Goal: Browse casually: Explore the website without a specific task or goal

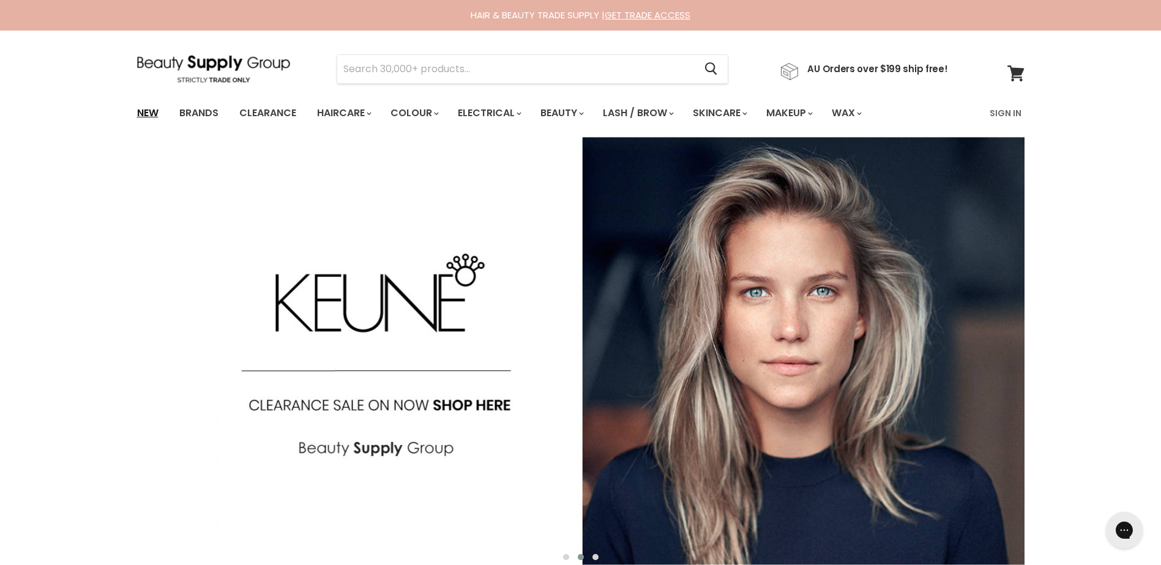
click at [155, 109] on link "New" at bounding box center [148, 113] width 40 height 26
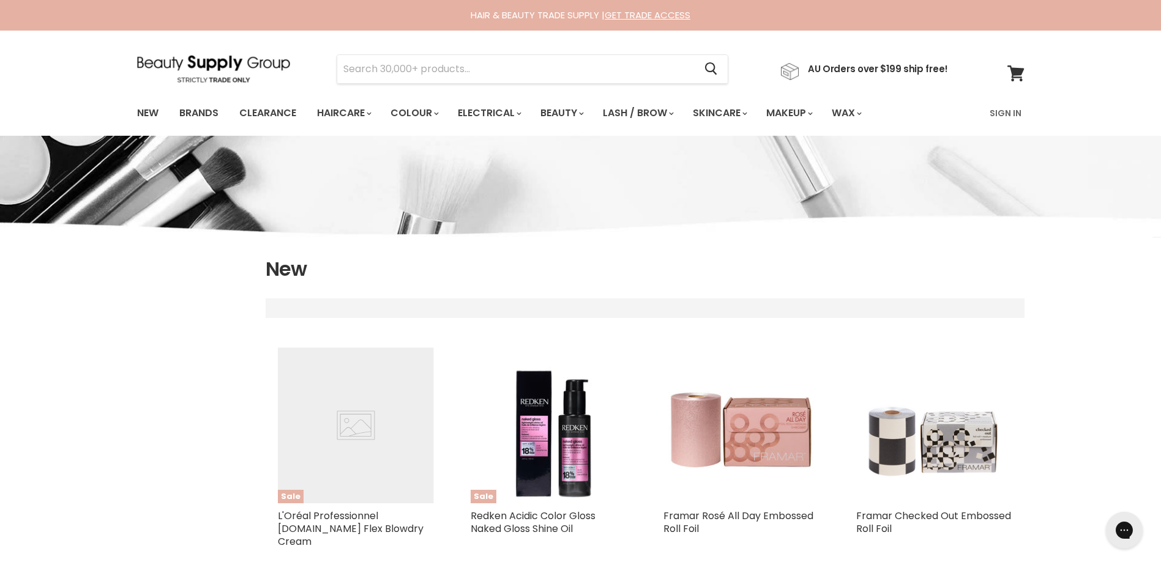
select select "created-descending"
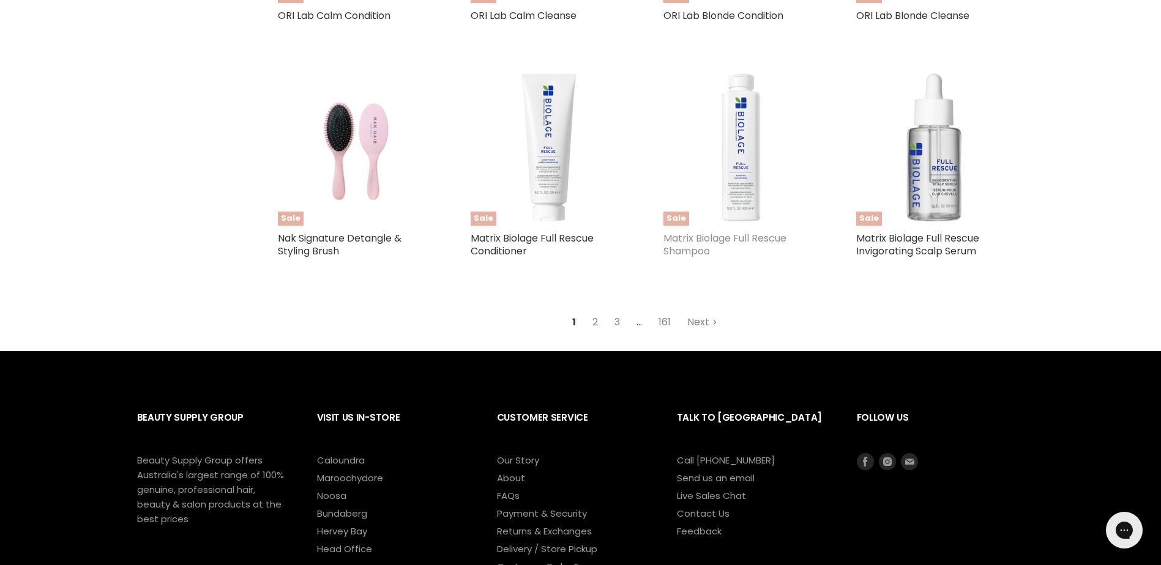
scroll to position [2938, 0]
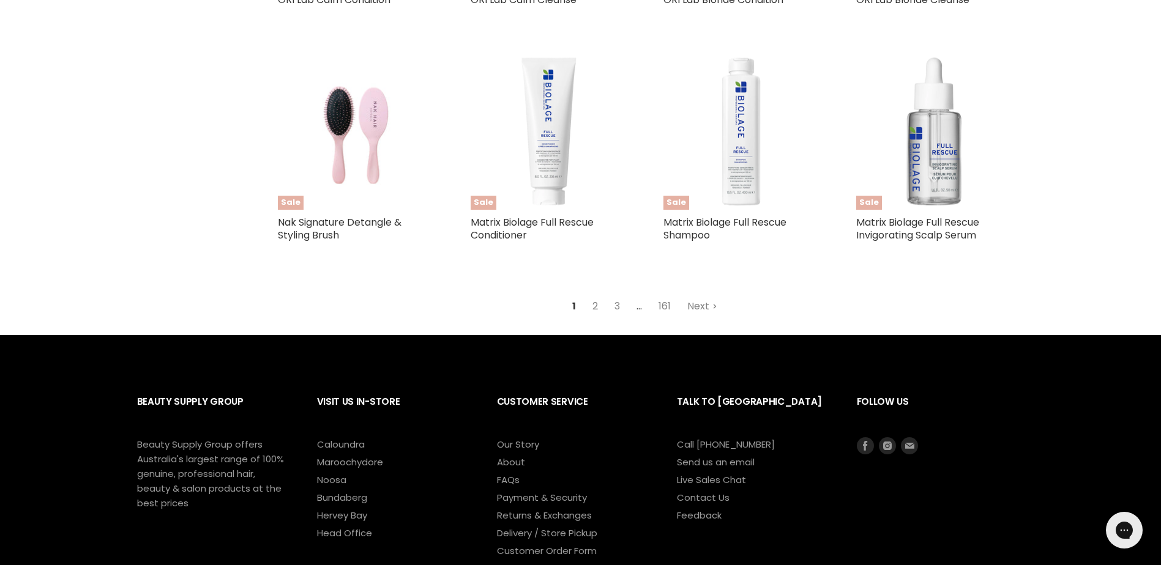
click at [596, 296] on link "2" at bounding box center [595, 307] width 19 height 22
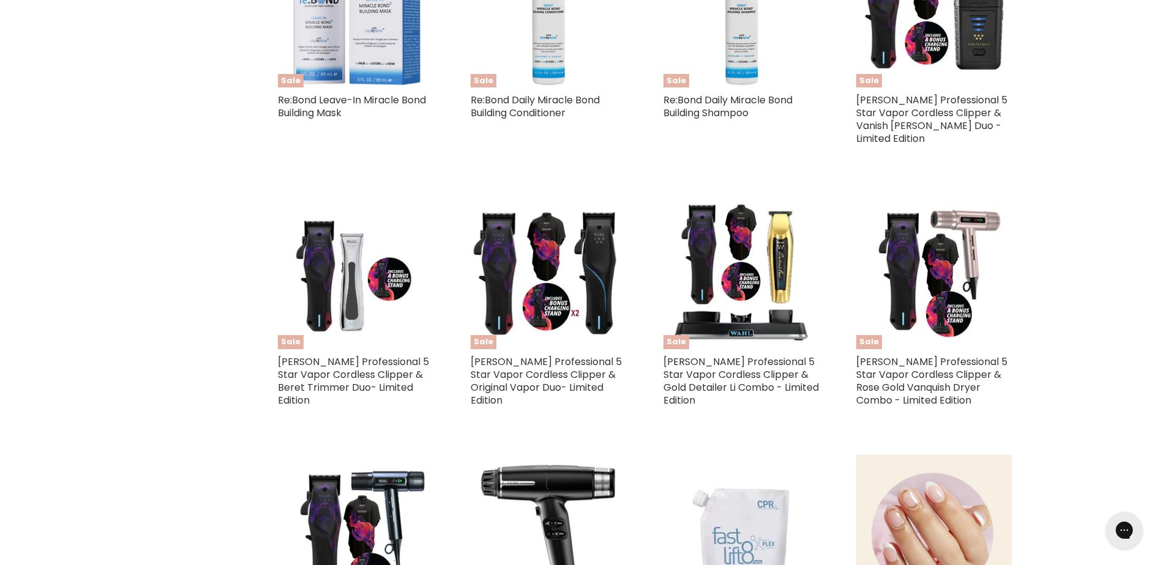
select select "created-descending"
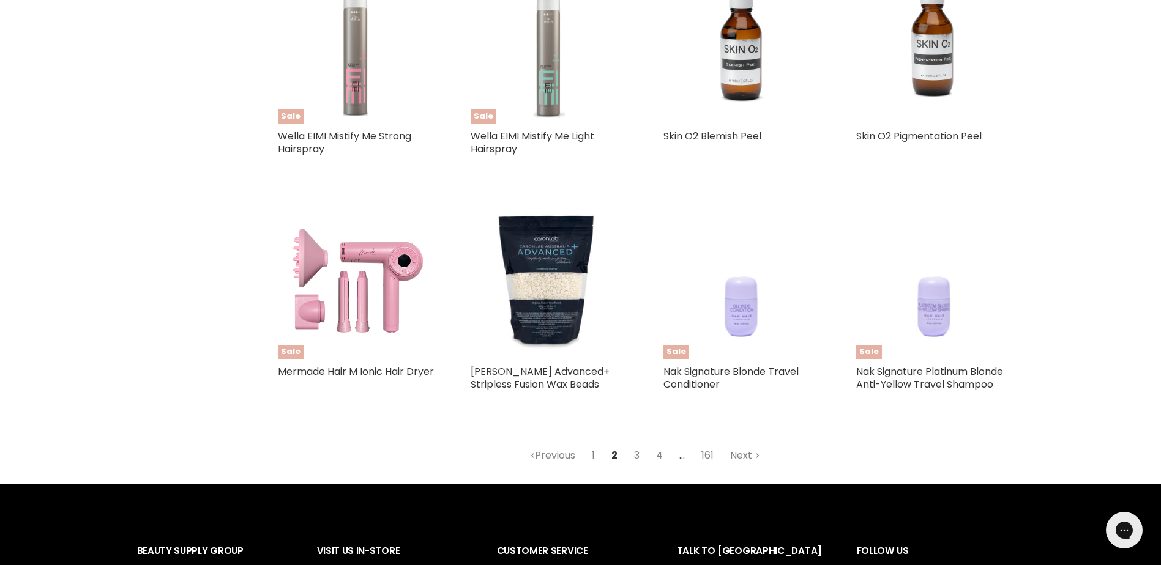
scroll to position [2764, 0]
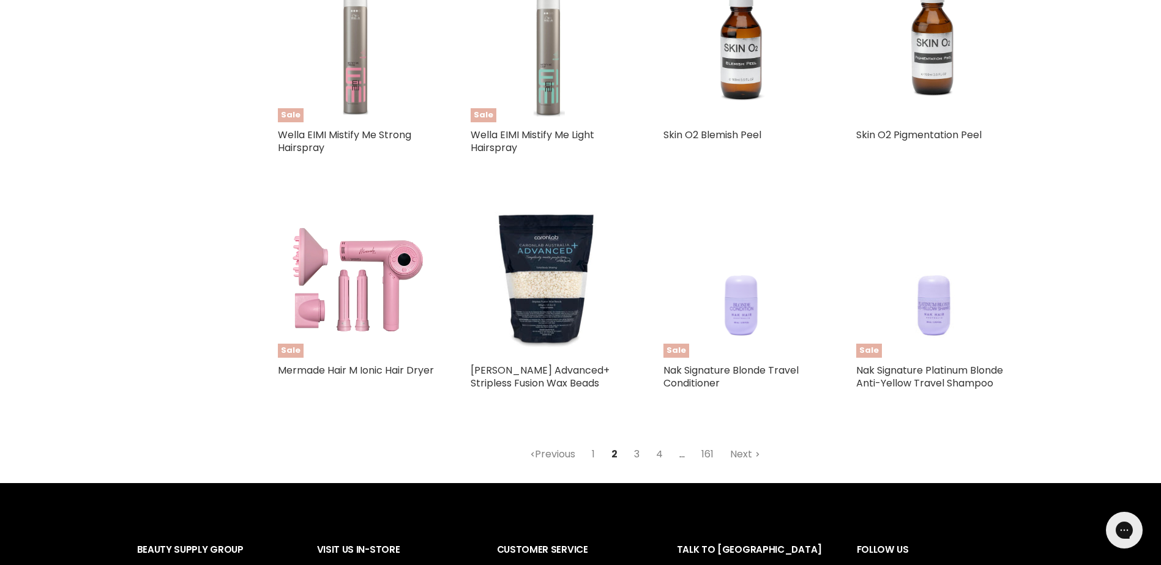
click at [638, 453] on link "3" at bounding box center [636, 455] width 19 height 22
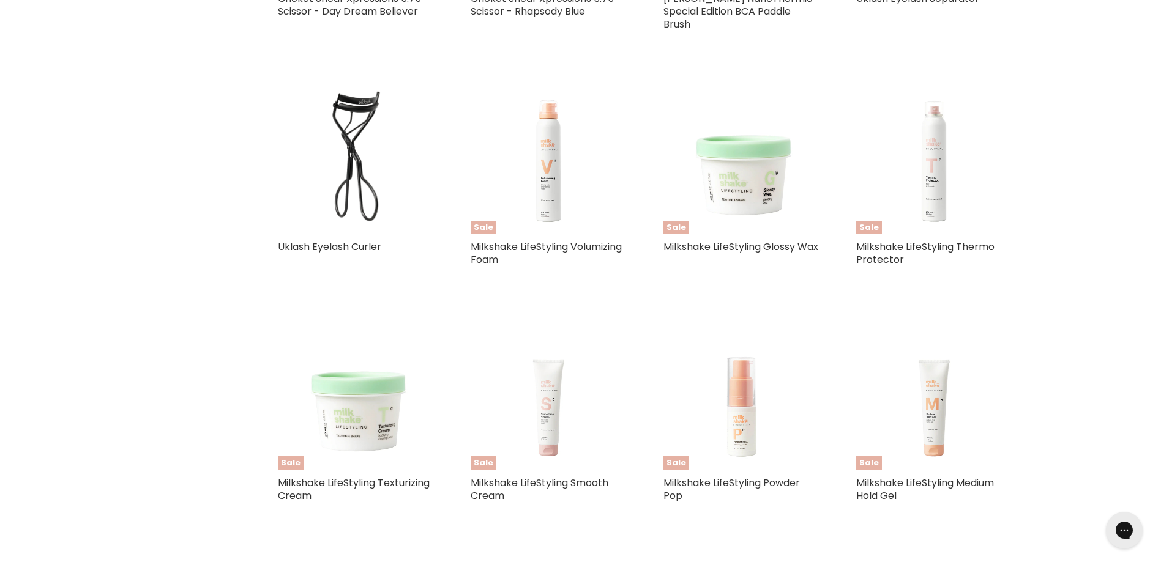
select select "created-descending"
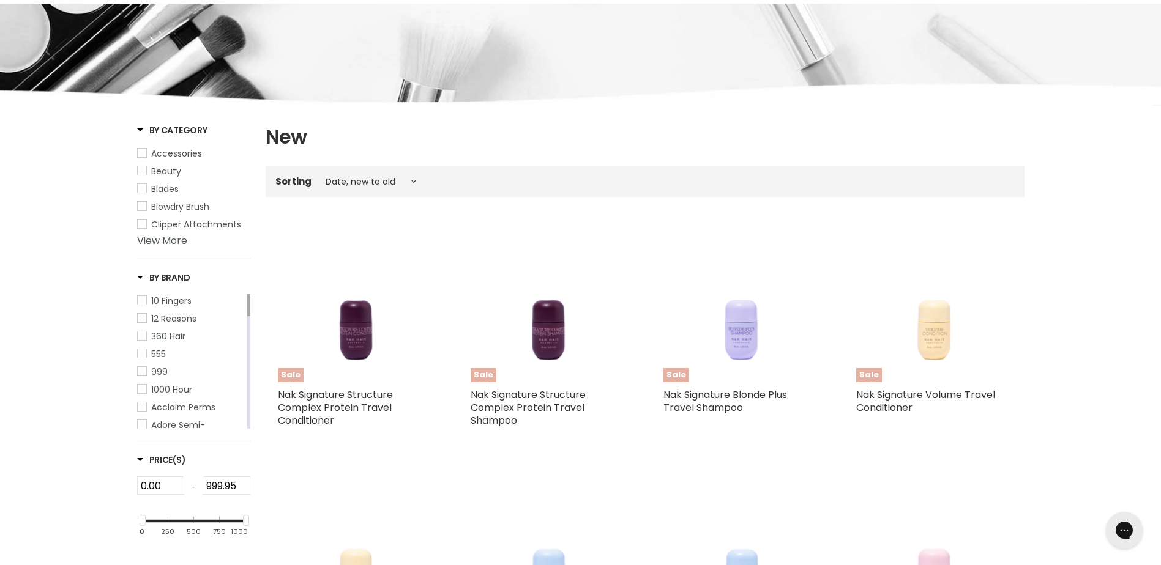
scroll to position [316, 0]
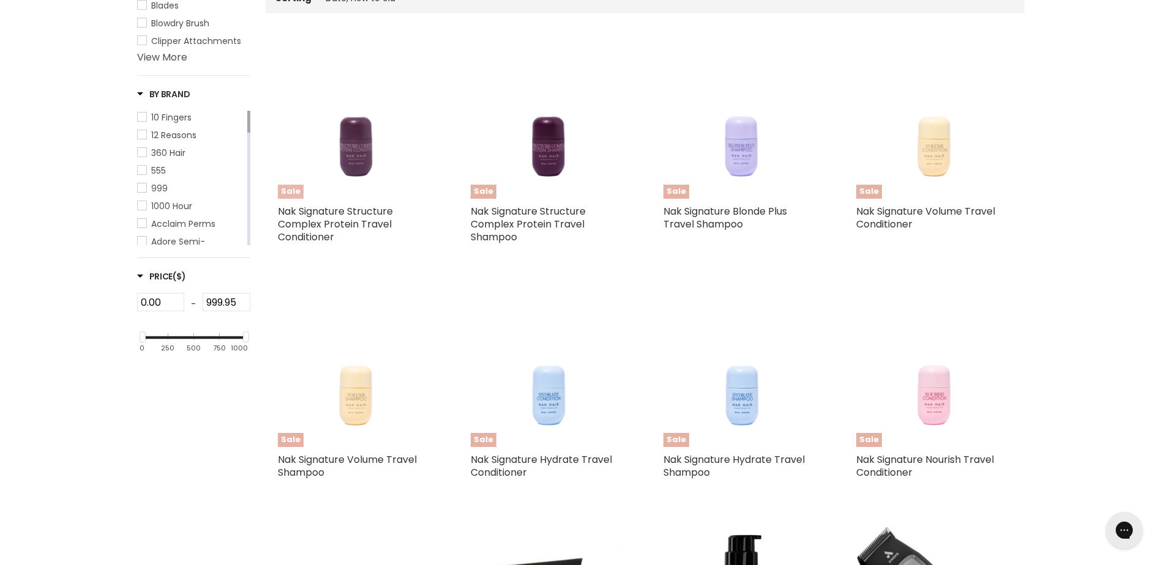
click at [358, 153] on img "Main content" at bounding box center [355, 121] width 125 height 156
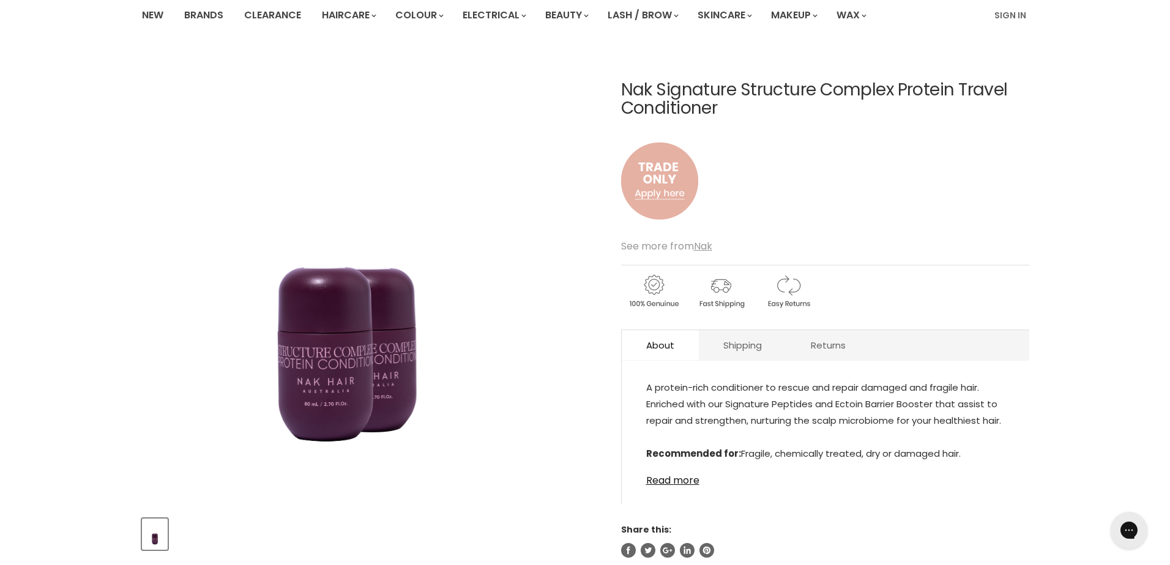
scroll to position [245, 0]
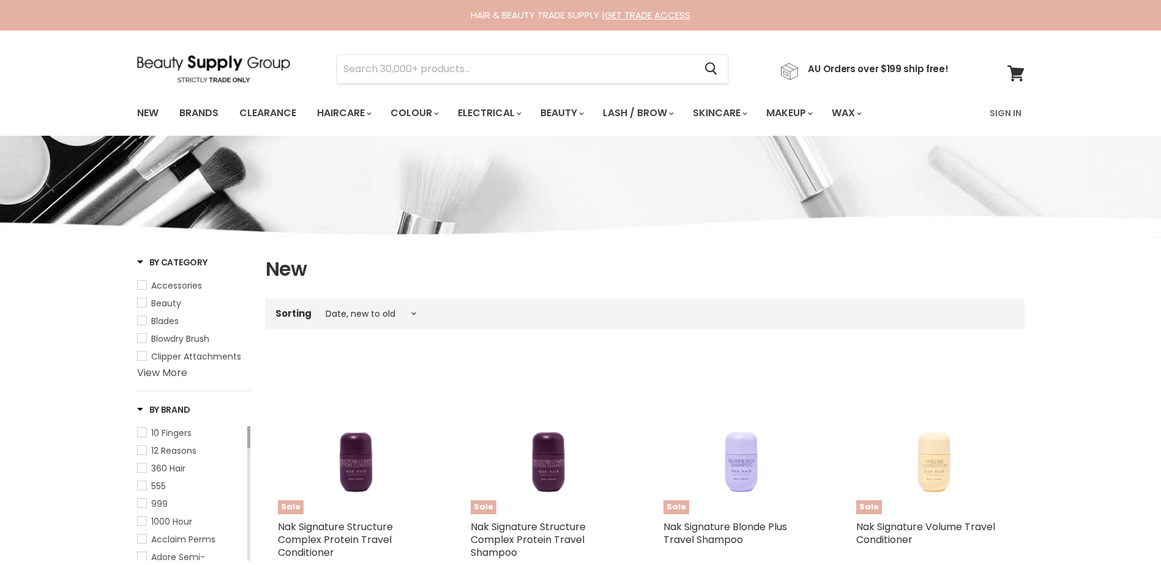
select select "created-descending"
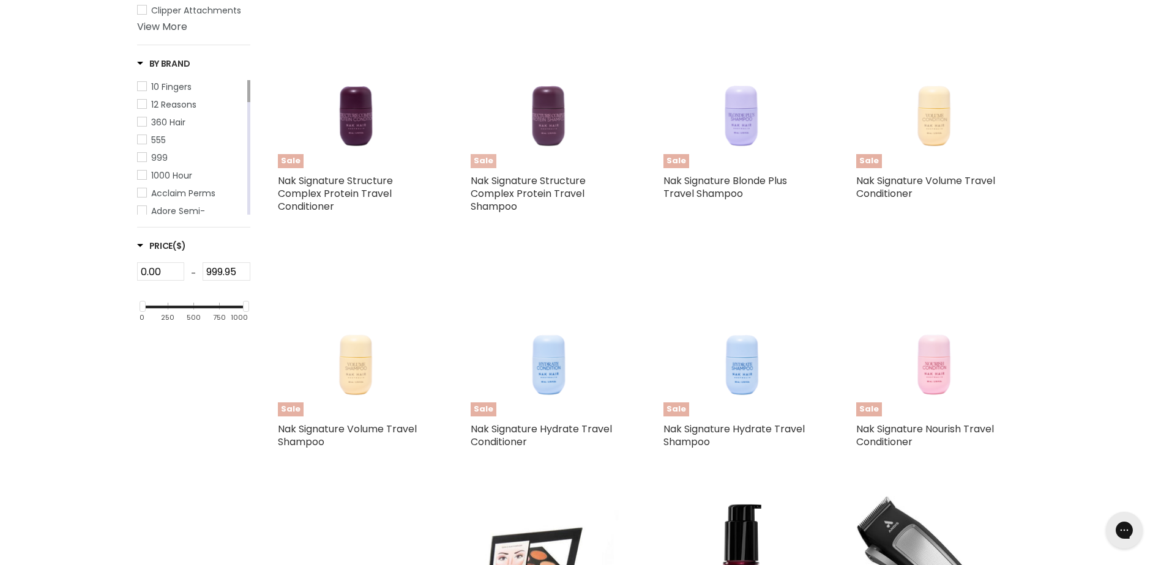
click at [545, 122] on img "Main content" at bounding box center [548, 90] width 125 height 156
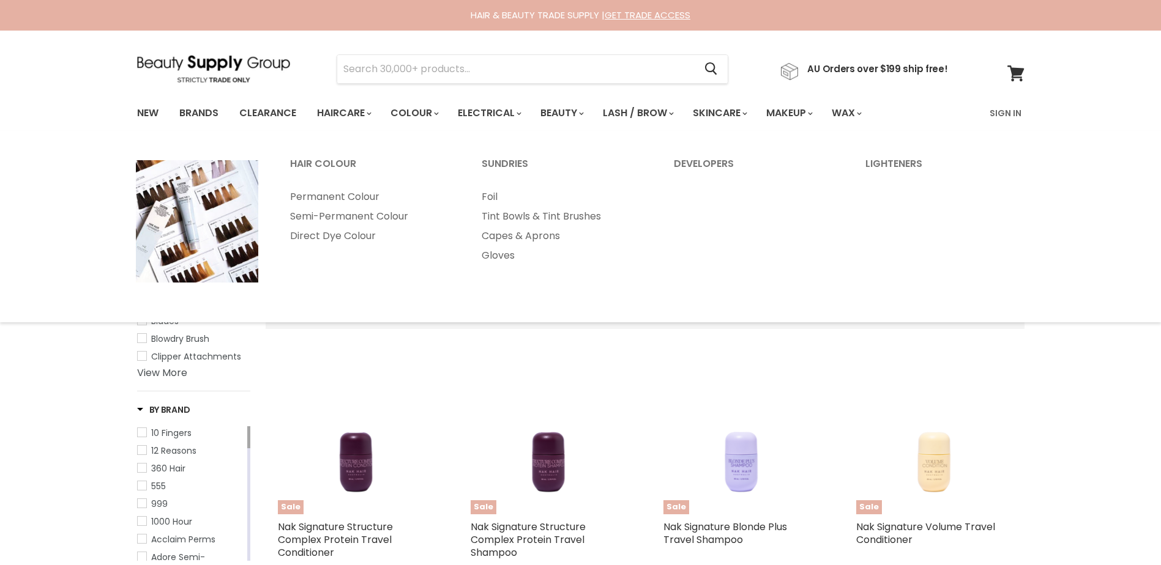
select select "created-descending"
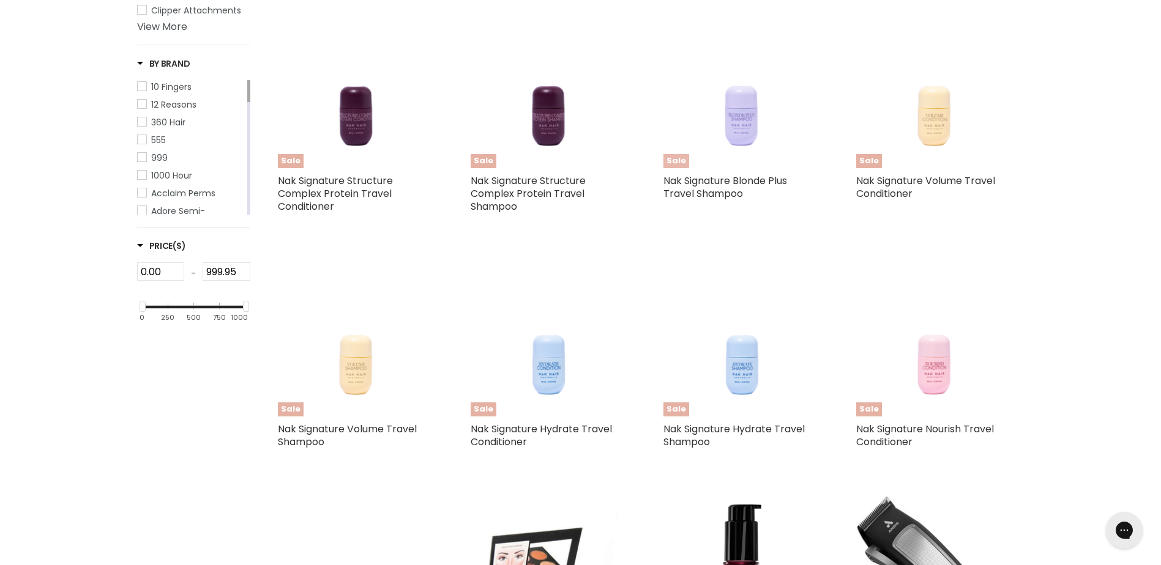
click at [739, 111] on img "Main content" at bounding box center [741, 90] width 125 height 156
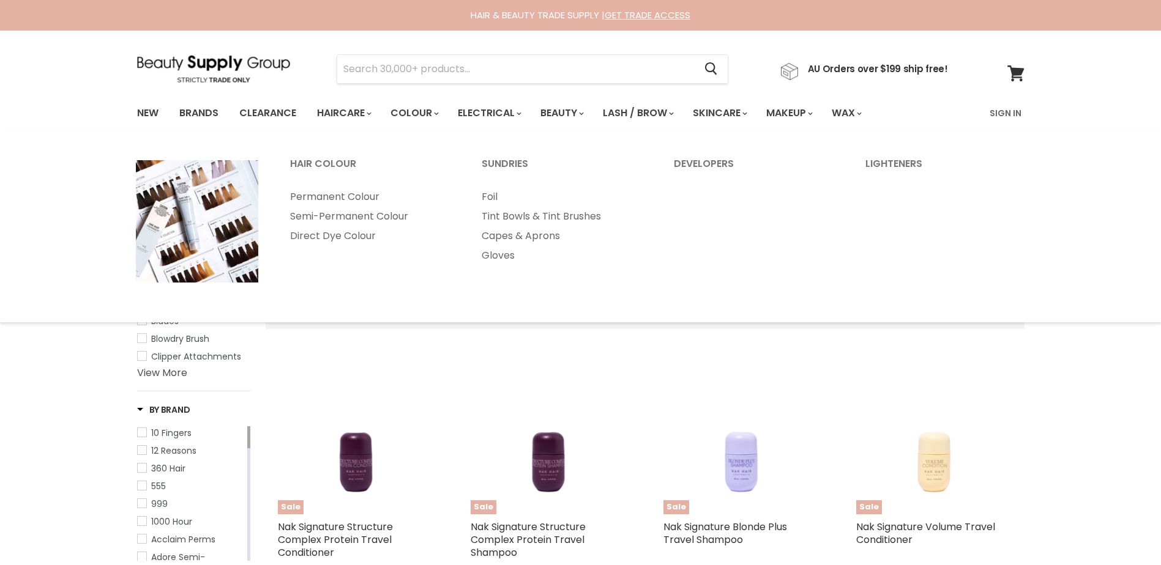
select select "created-descending"
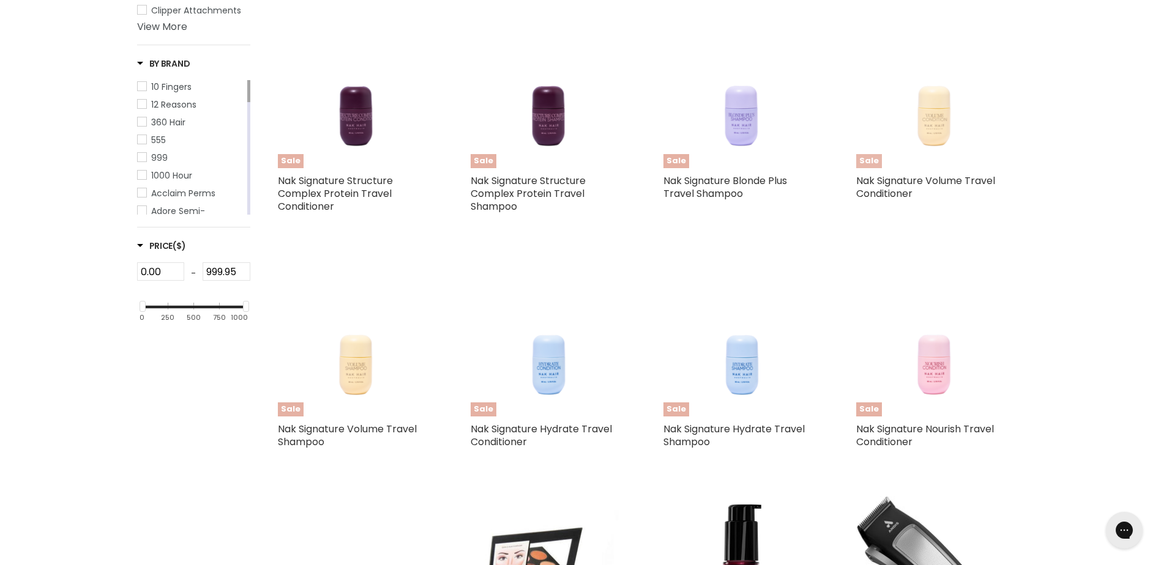
click at [924, 132] on img "Main content" at bounding box center [933, 90] width 125 height 156
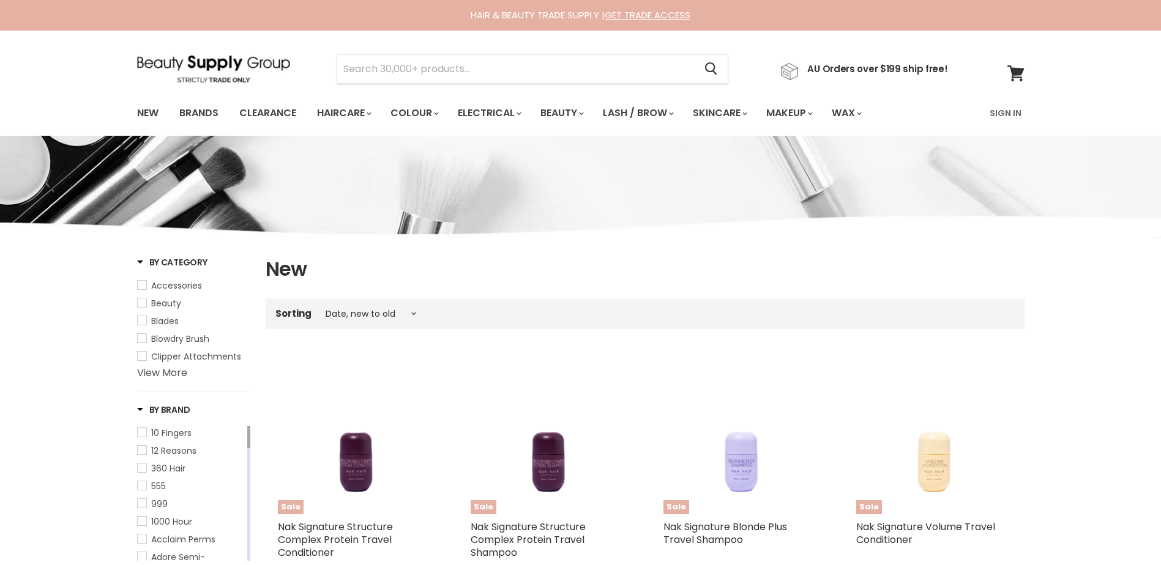
select select "created-descending"
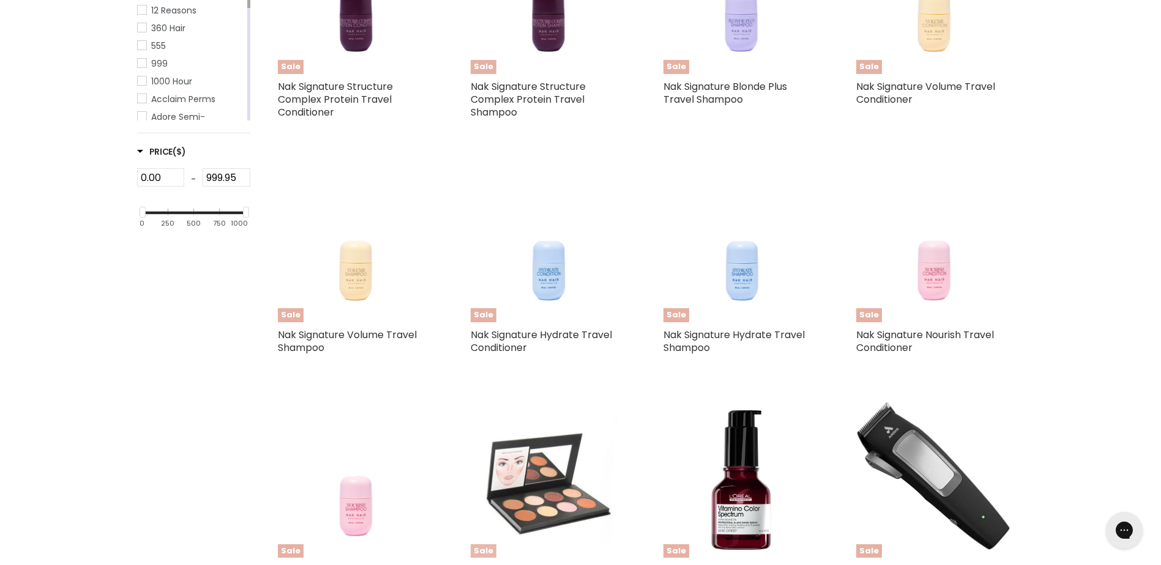
scroll to position [408, 0]
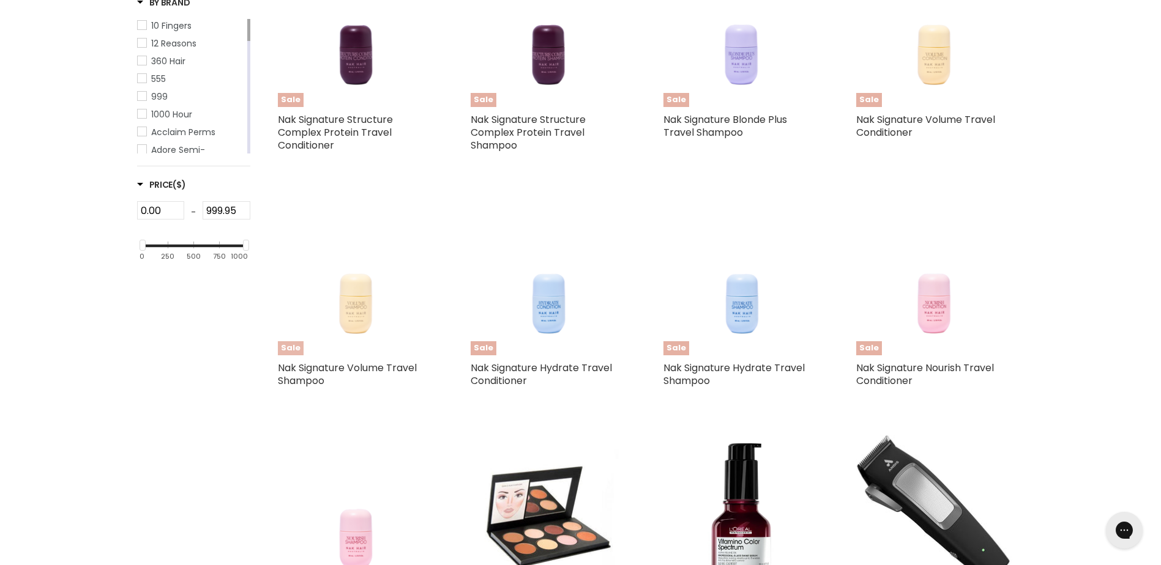
click at [365, 318] on img "Main content" at bounding box center [355, 278] width 125 height 156
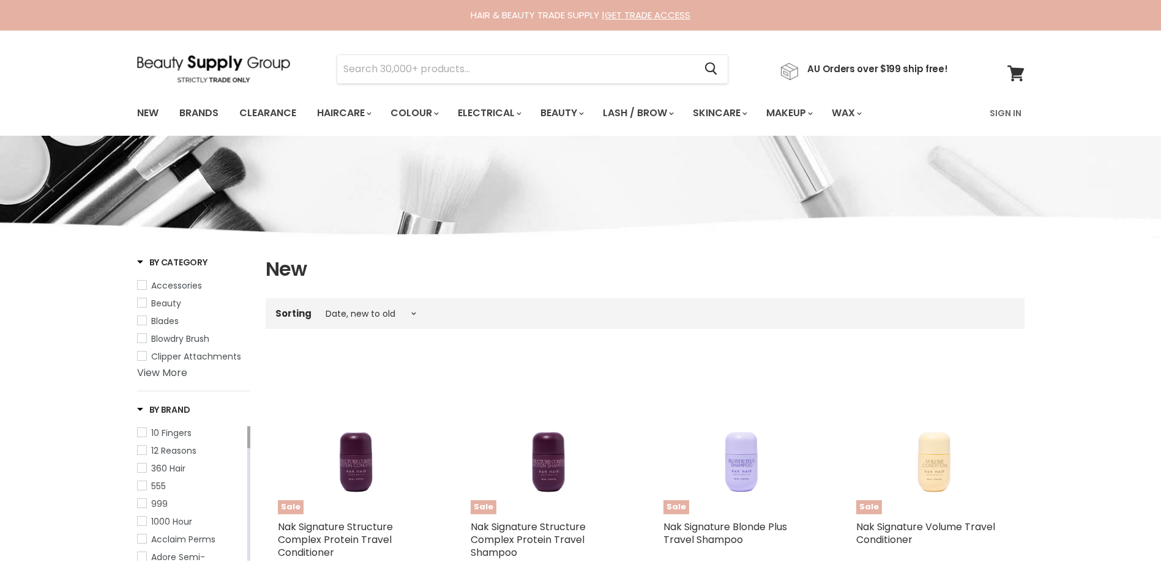
select select "created-descending"
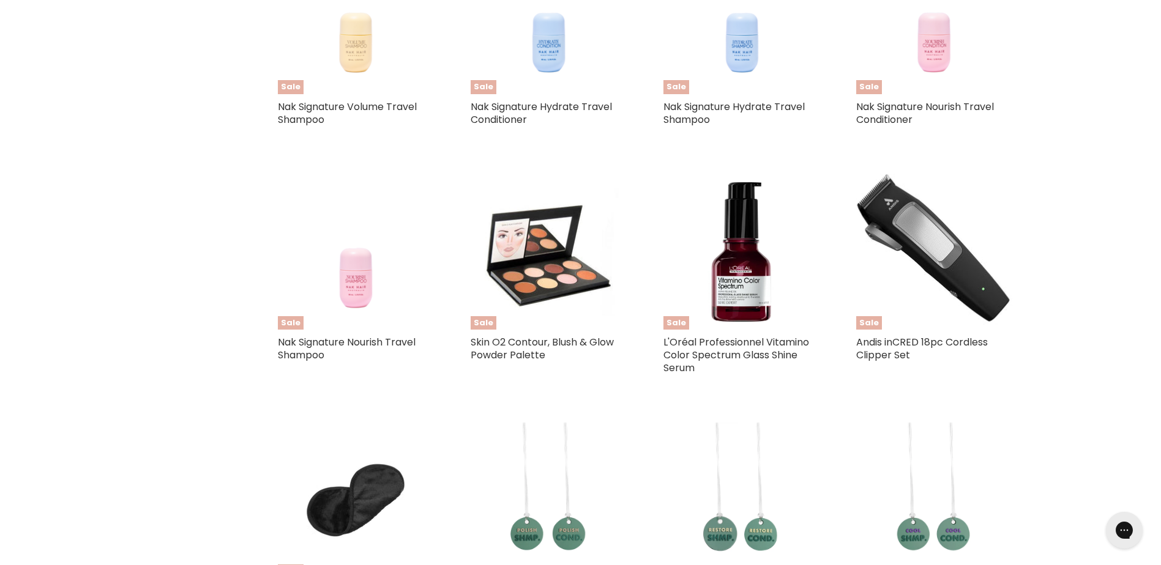
scroll to position [595, 0]
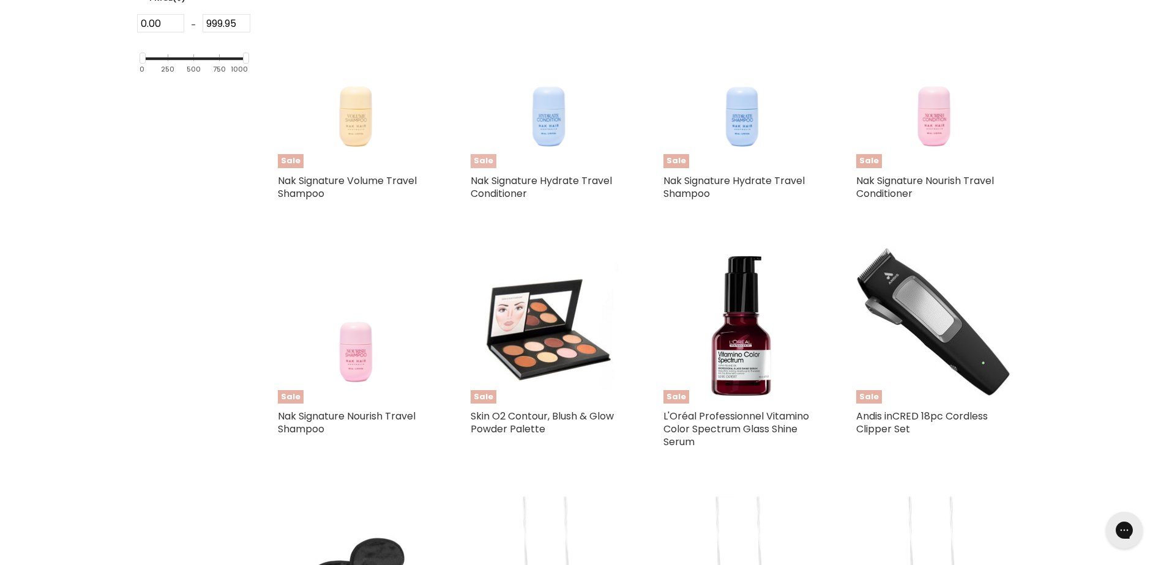
click at [553, 124] on img "Main content" at bounding box center [548, 90] width 125 height 156
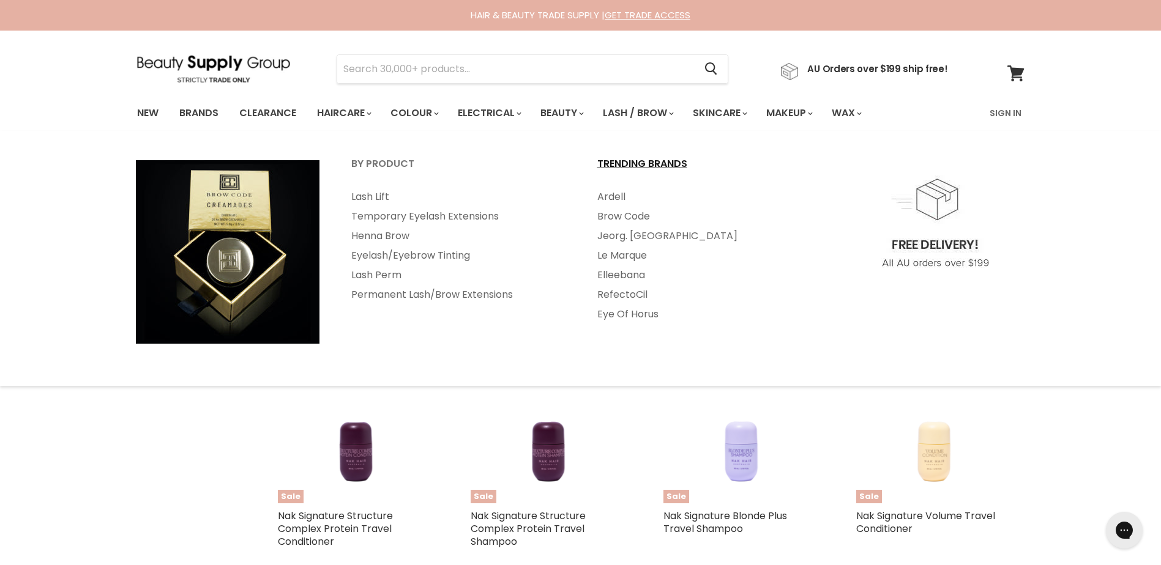
select select "created-descending"
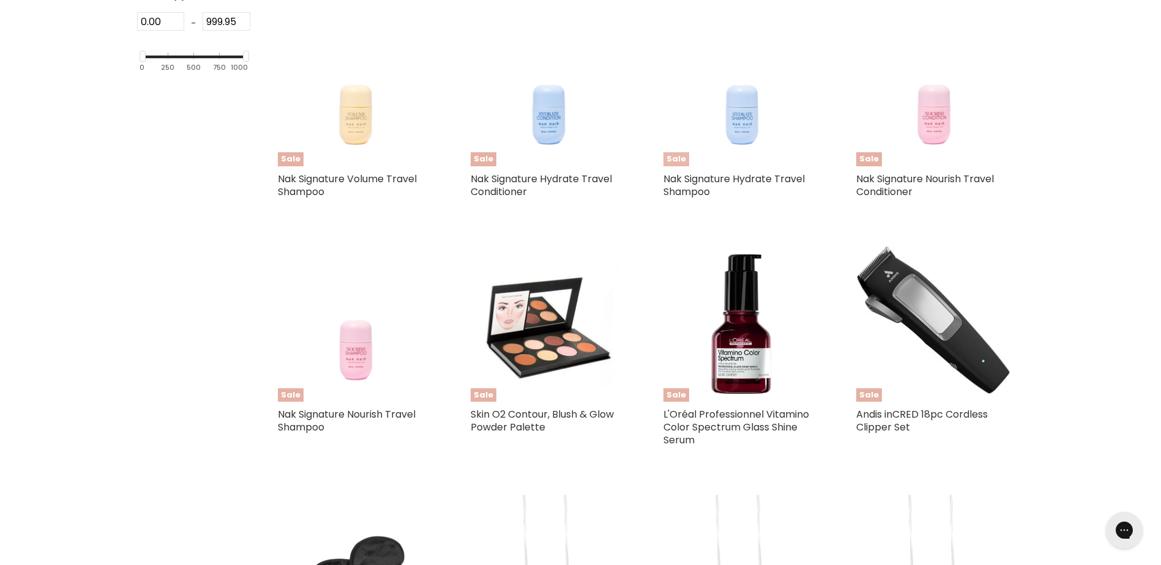
scroll to position [595, 0]
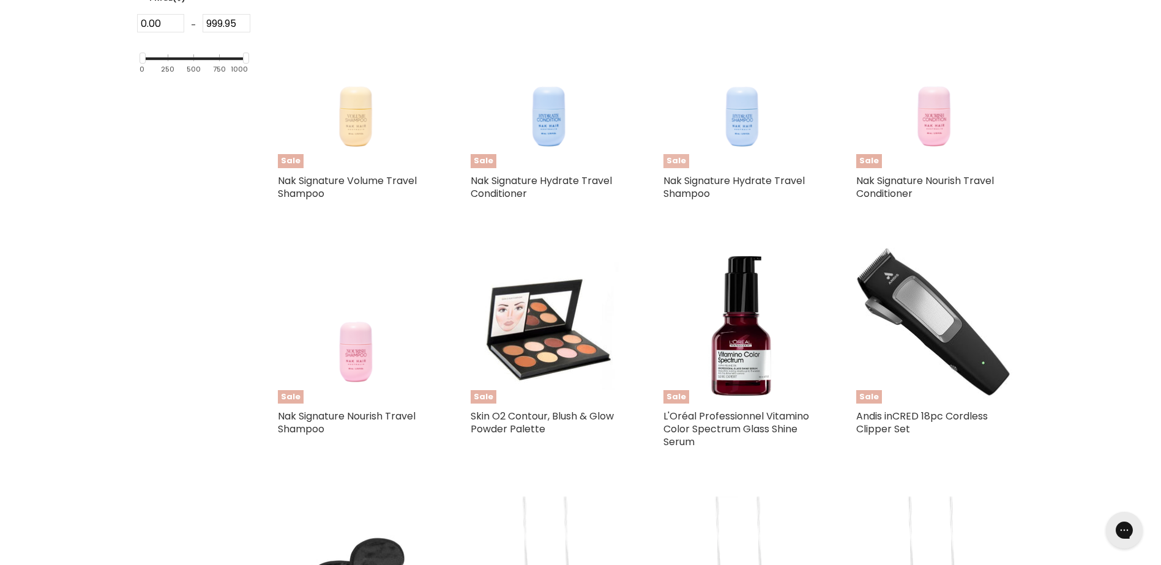
click at [746, 137] on img "Main content" at bounding box center [741, 90] width 125 height 156
click at [746, 136] on img "Main content" at bounding box center [741, 90] width 125 height 156
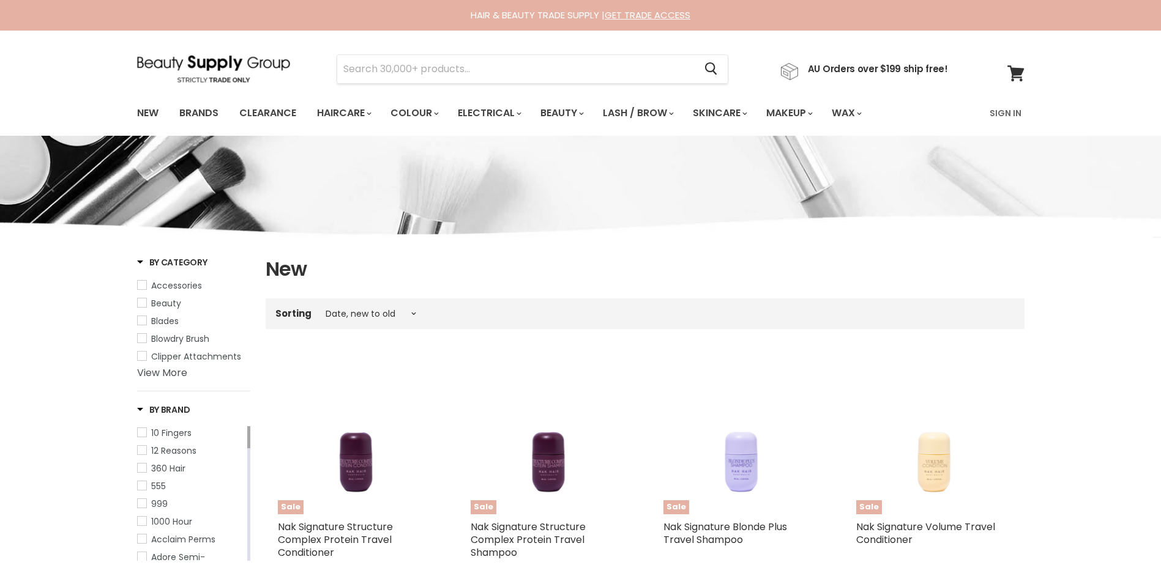
select select "created-descending"
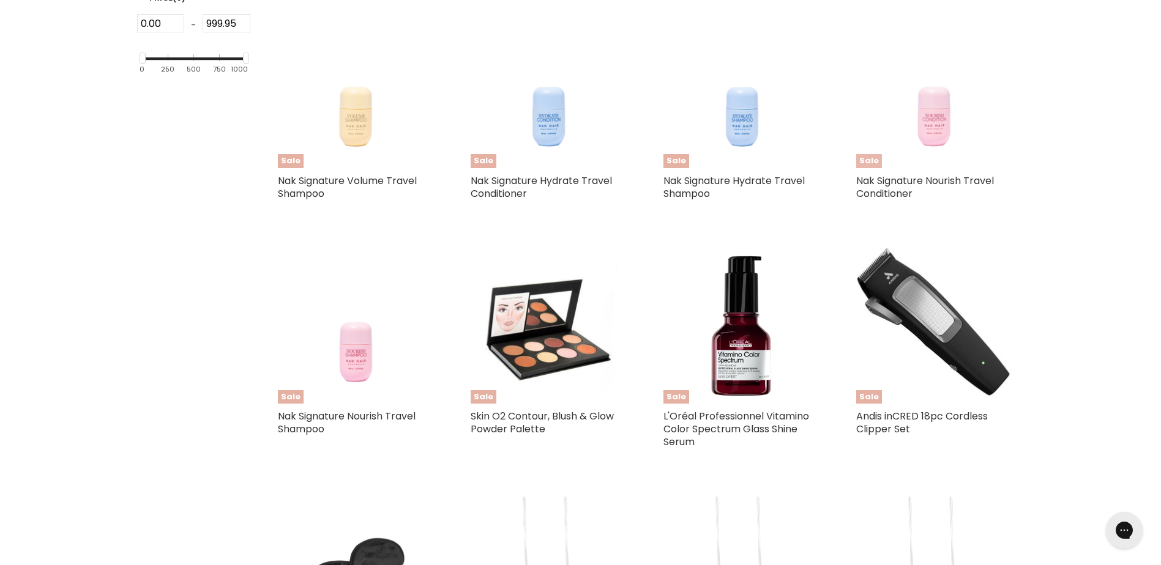
click at [936, 116] on img "Main content" at bounding box center [933, 90] width 125 height 156
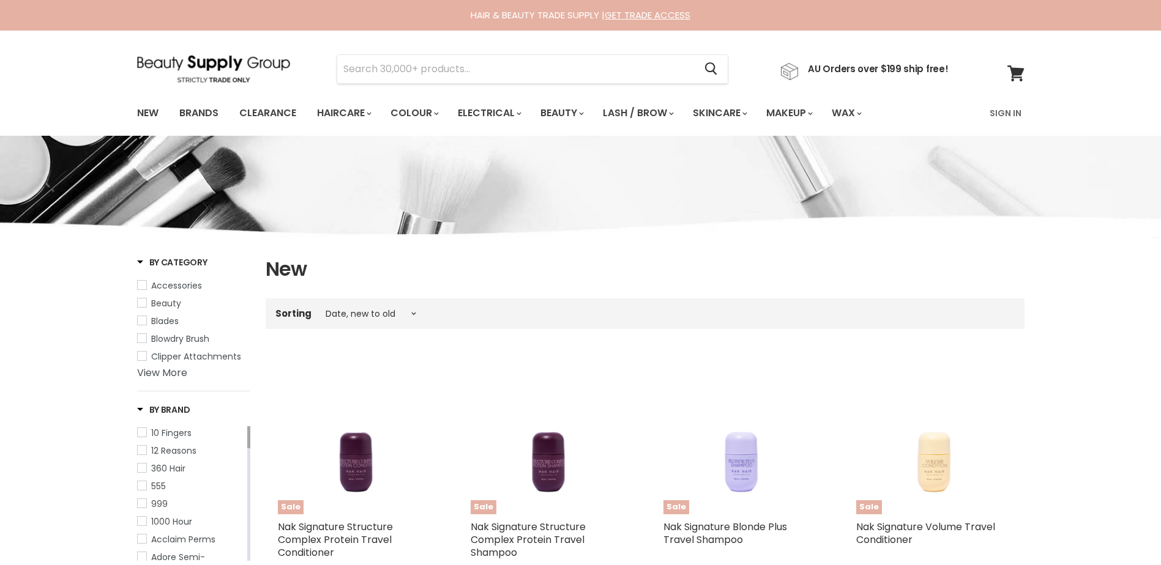
select select "created-descending"
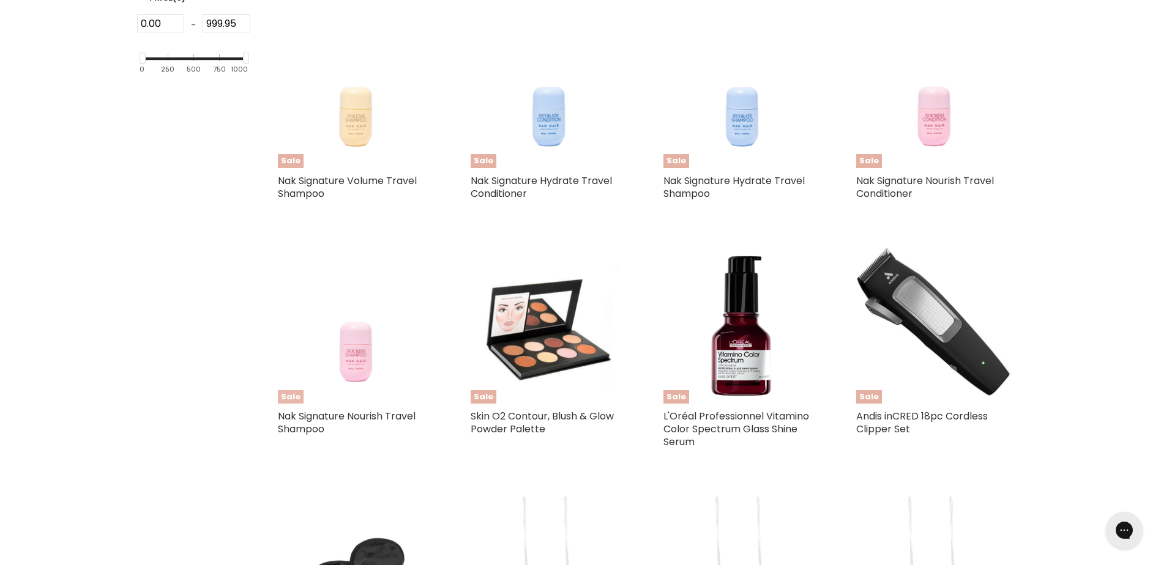
click at [347, 358] on img "Main content" at bounding box center [355, 326] width 125 height 156
click at [346, 358] on img "Main content" at bounding box center [355, 326] width 125 height 156
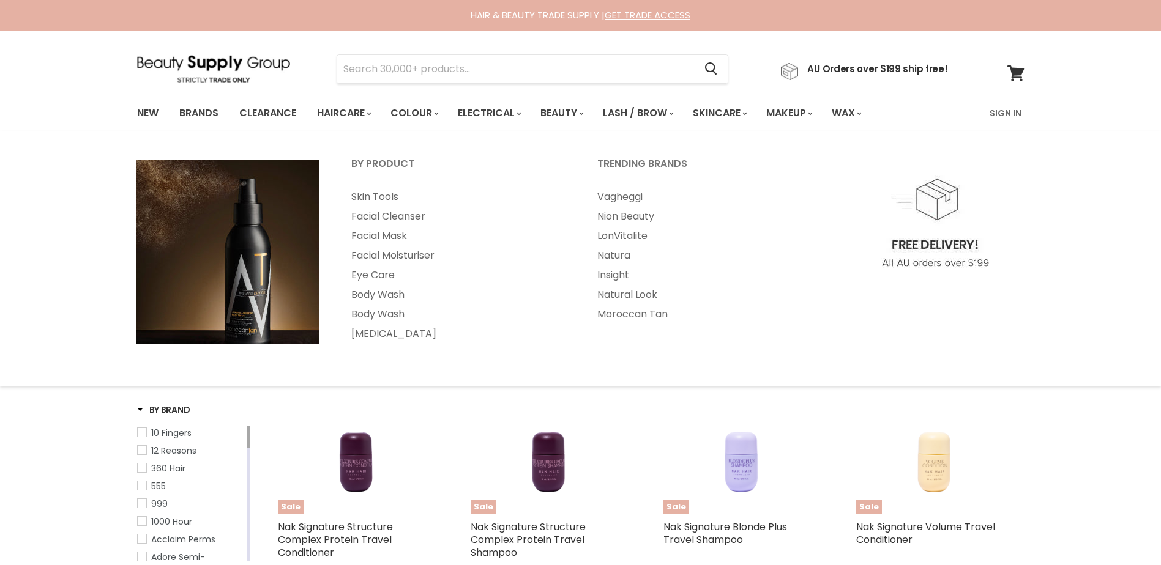
select select "created-descending"
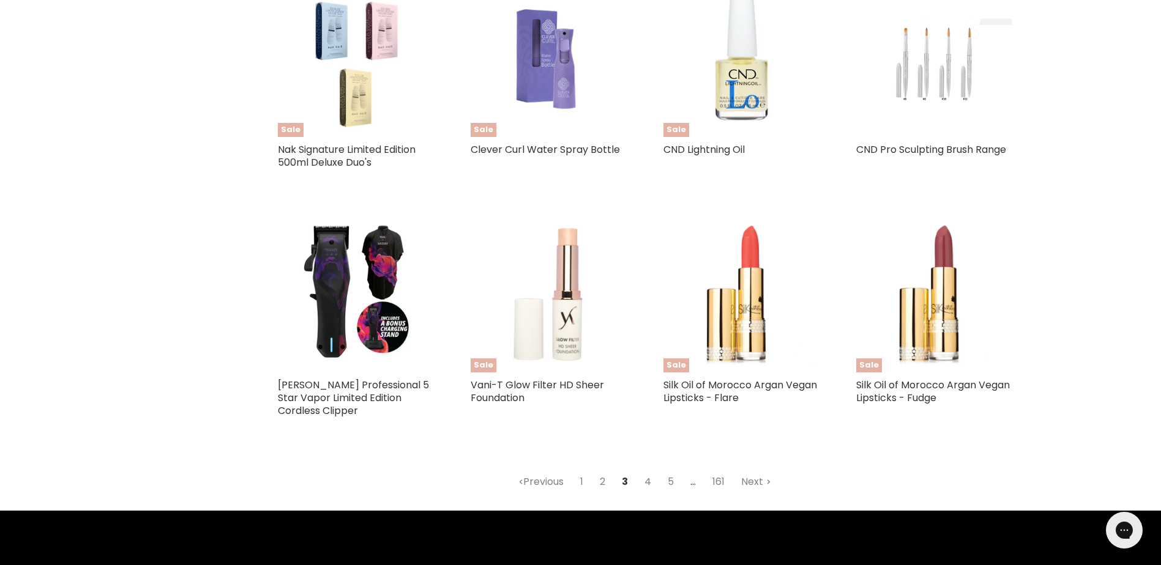
scroll to position [2789, 0]
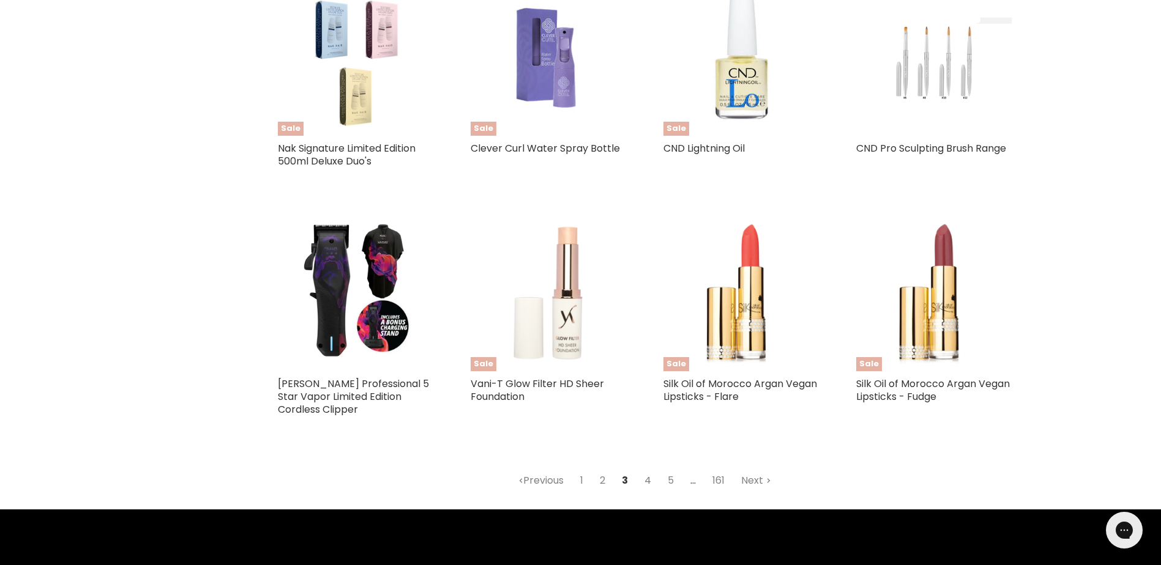
click at [651, 470] on link "4" at bounding box center [648, 481] width 20 height 22
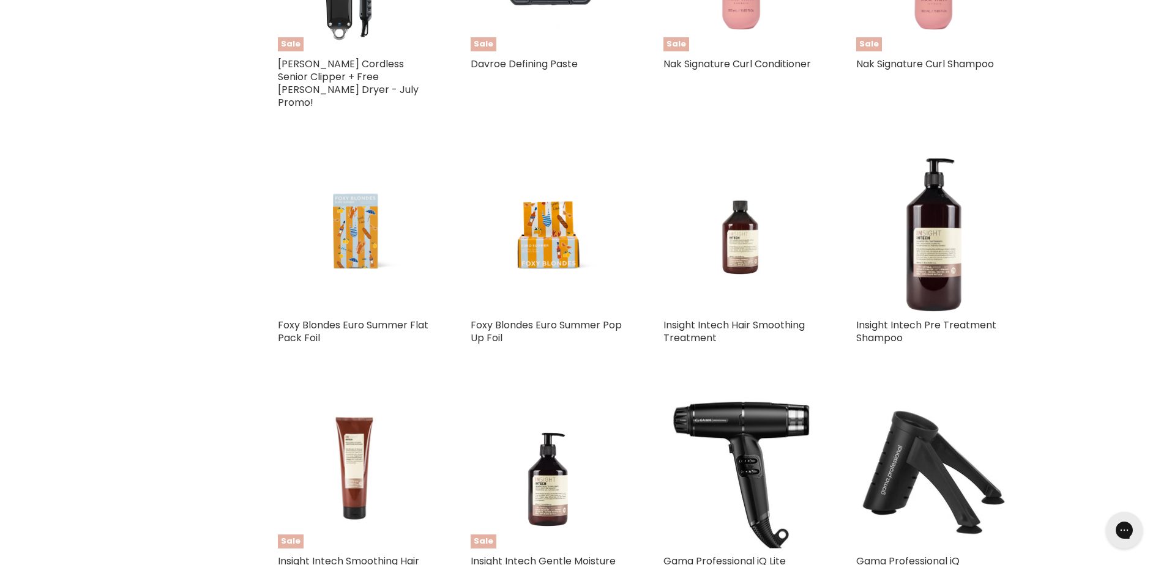
select select "created-descending"
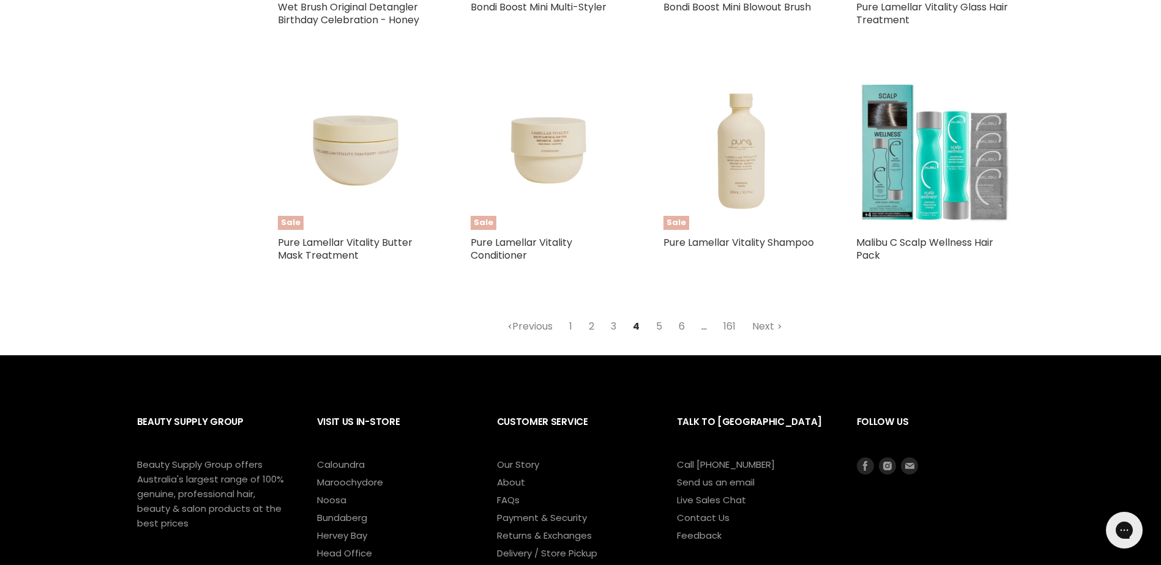
scroll to position [2947, 0]
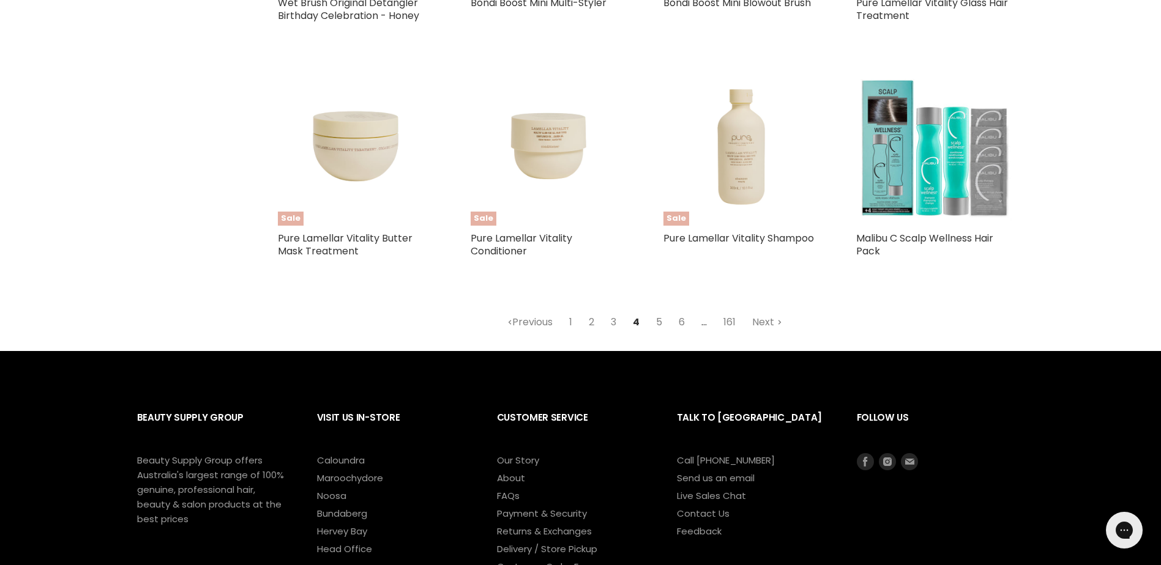
click at [660, 321] on link "5" at bounding box center [659, 323] width 20 height 22
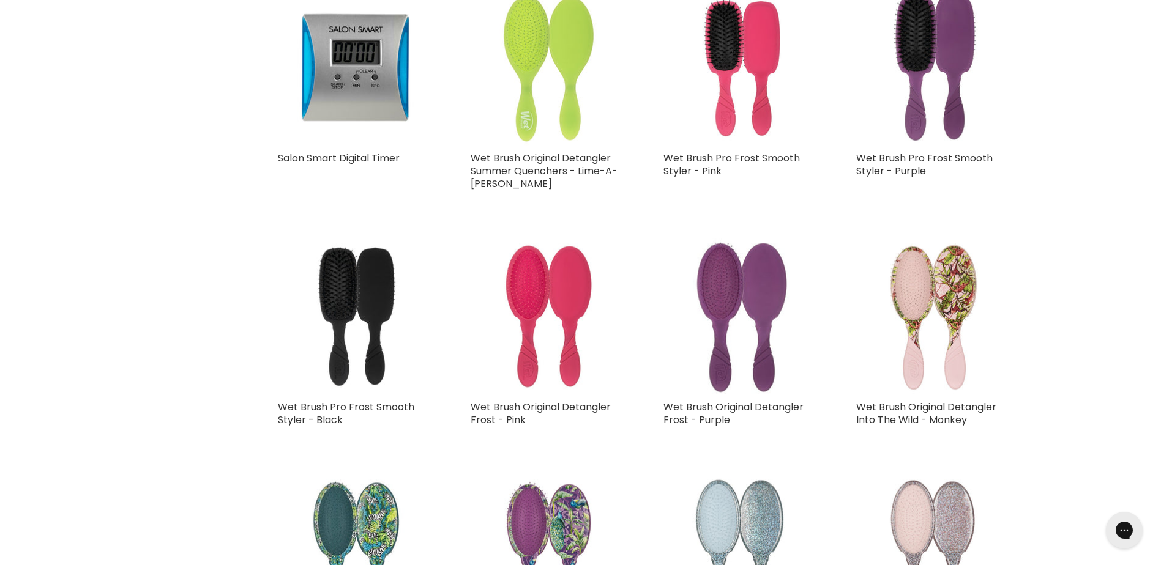
select select "created-descending"
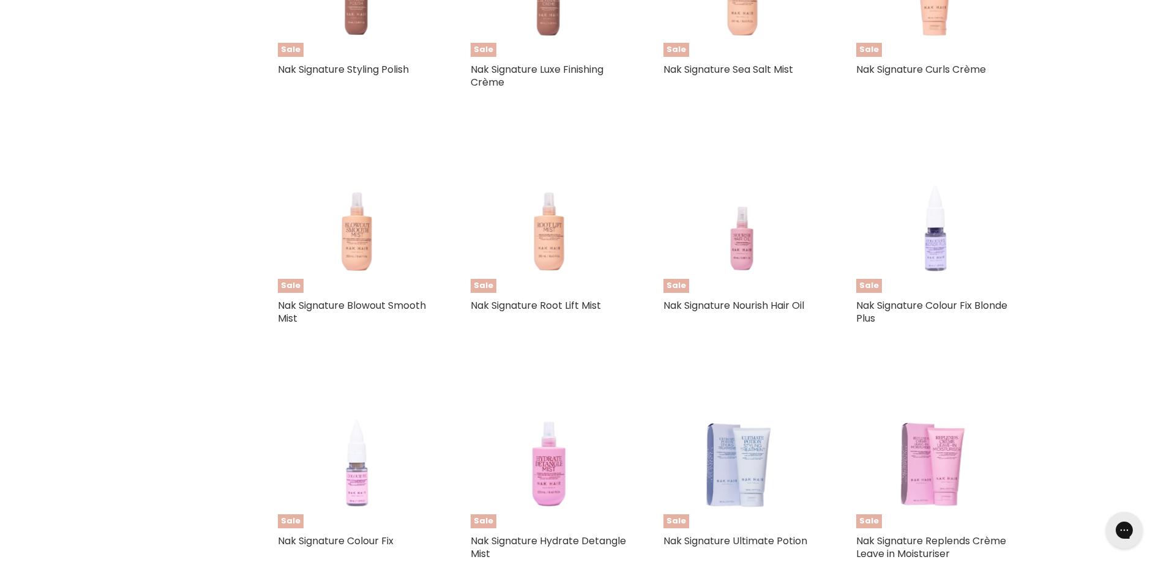
scroll to position [2764, 0]
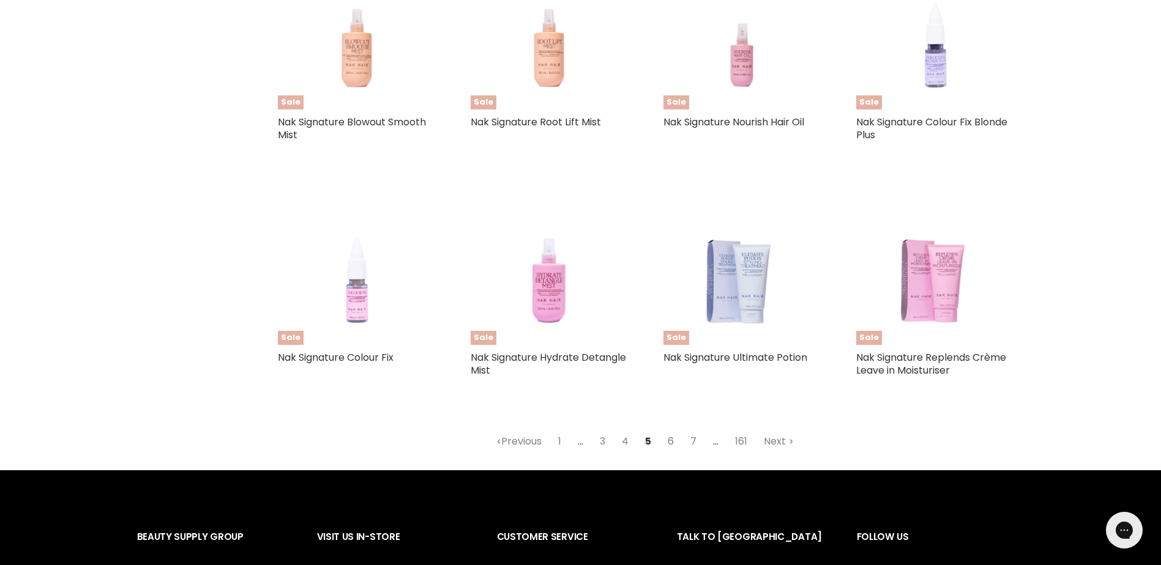
click at [671, 436] on link "6" at bounding box center [671, 442] width 20 height 22
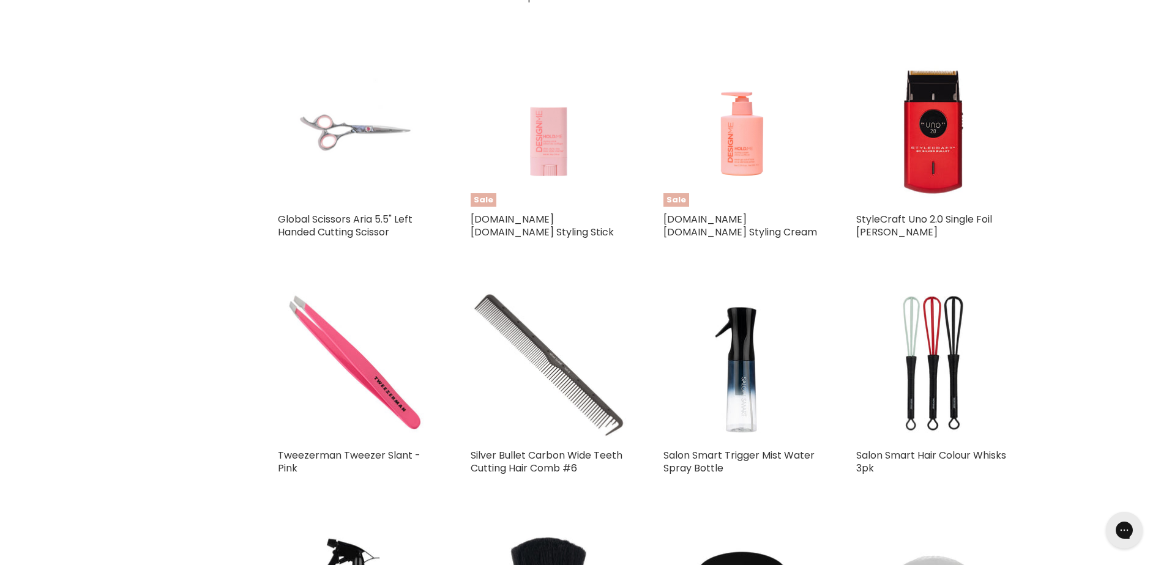
select select "created-descending"
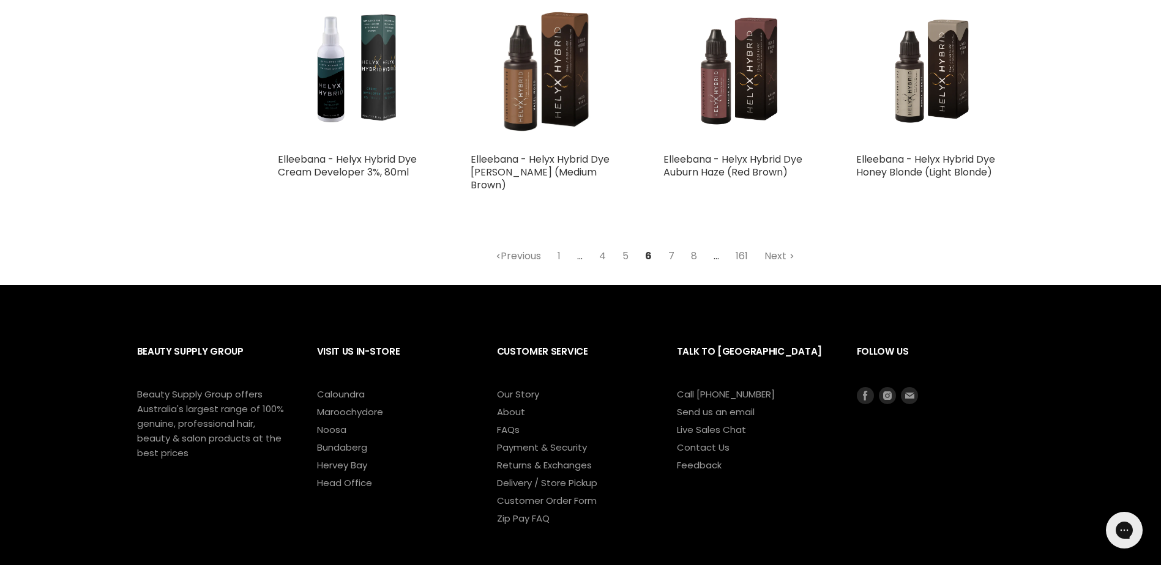
scroll to position [3070, 0]
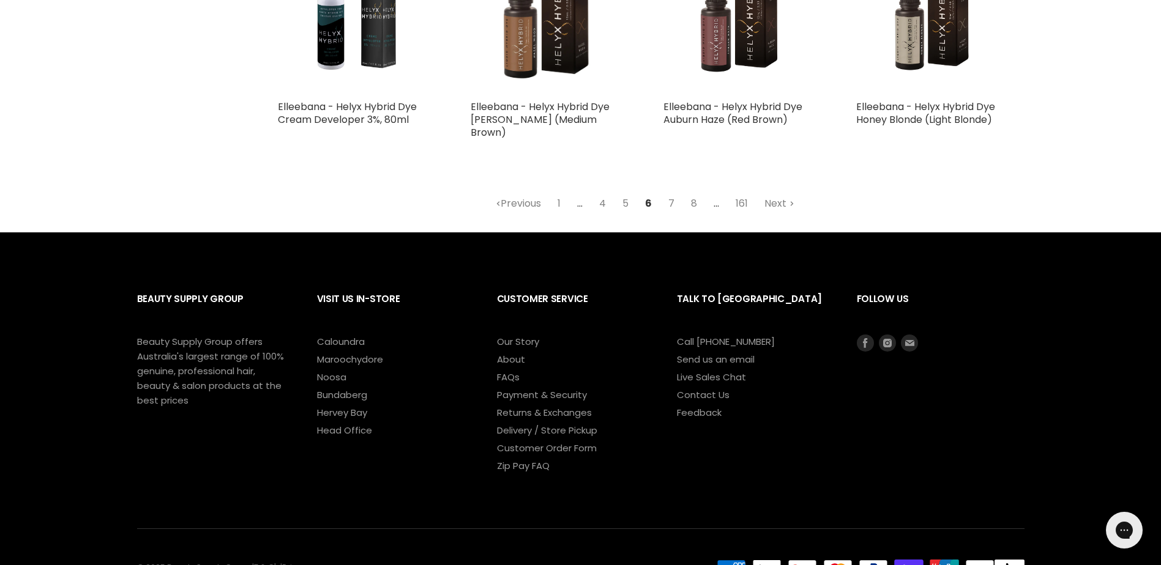
click at [676, 193] on link "7" at bounding box center [672, 204] width 20 height 22
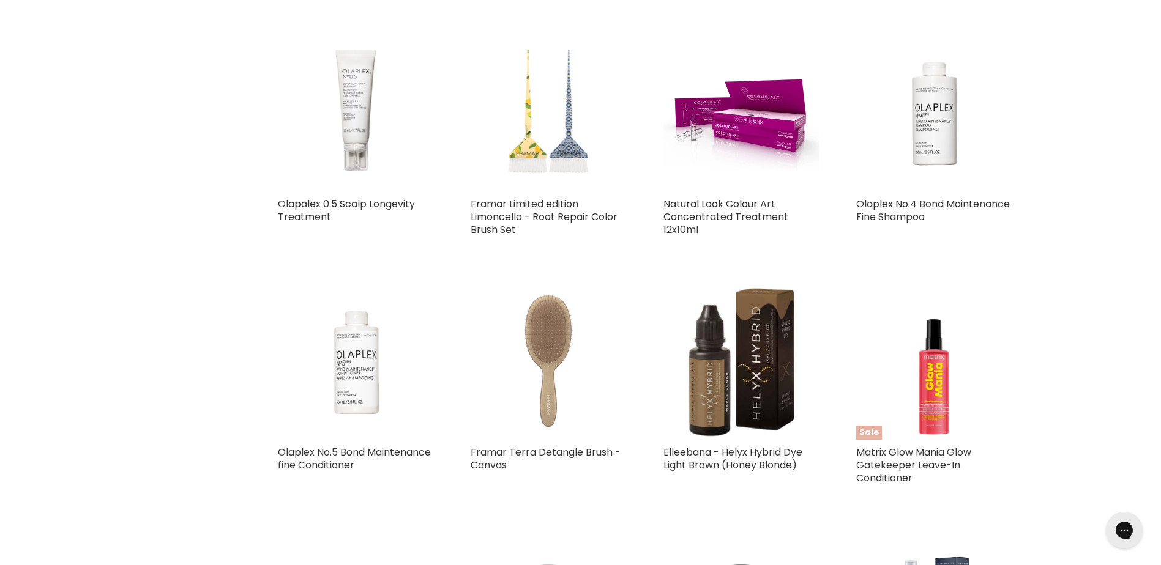
select select "created-descending"
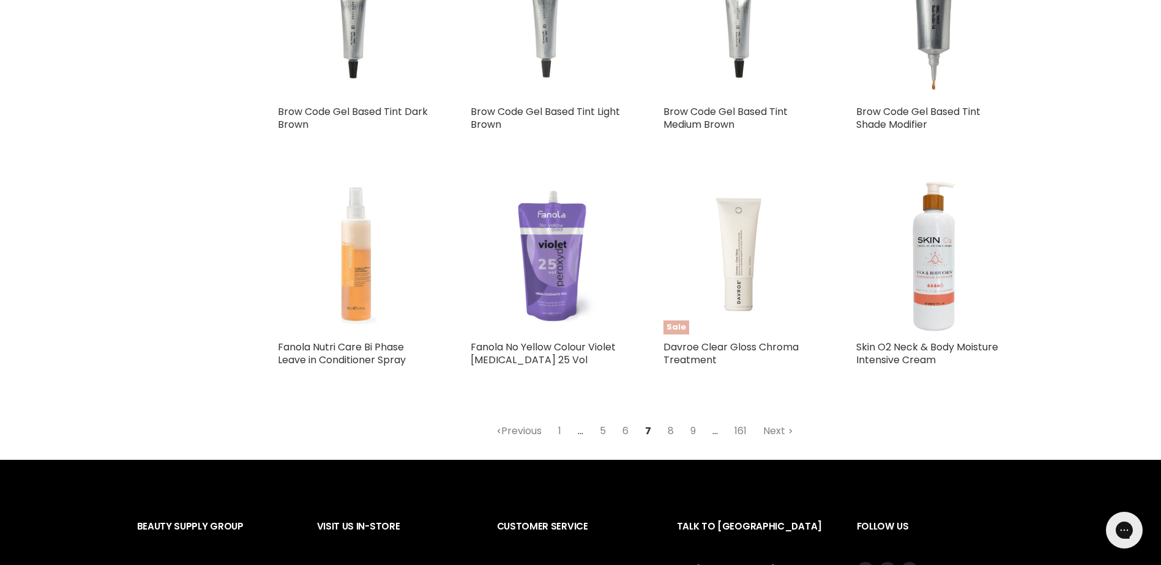
scroll to position [2886, 0]
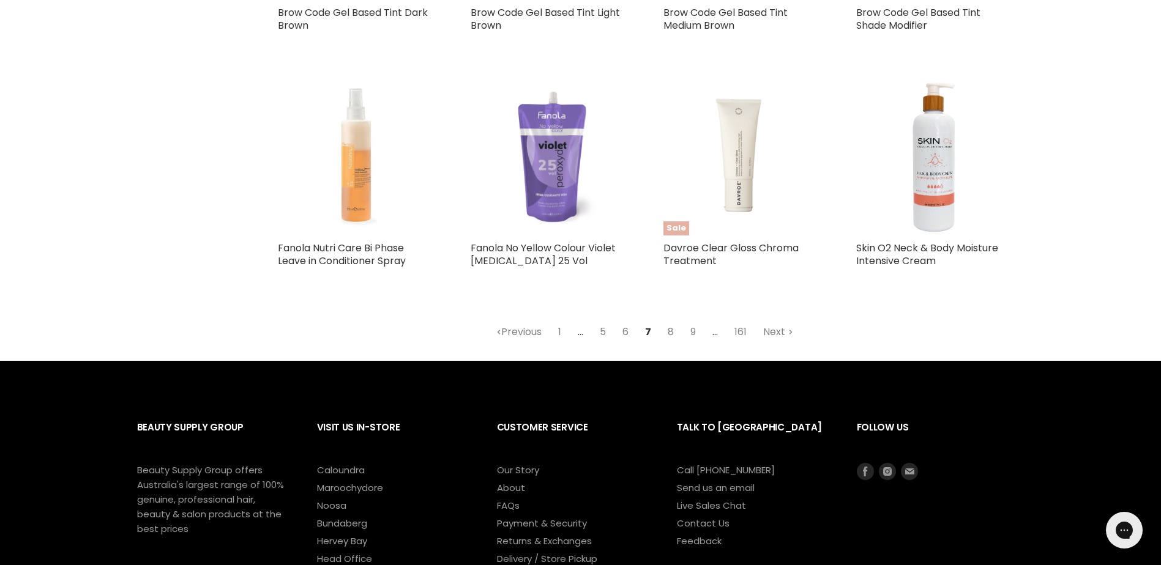
click at [670, 321] on link "8" at bounding box center [671, 332] width 20 height 22
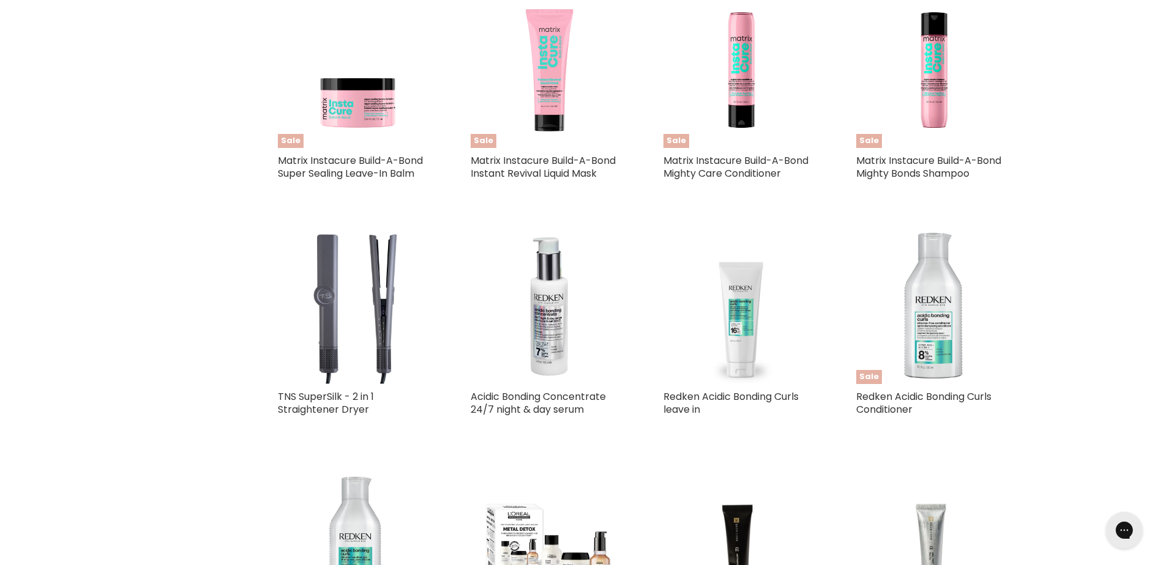
select select "created-descending"
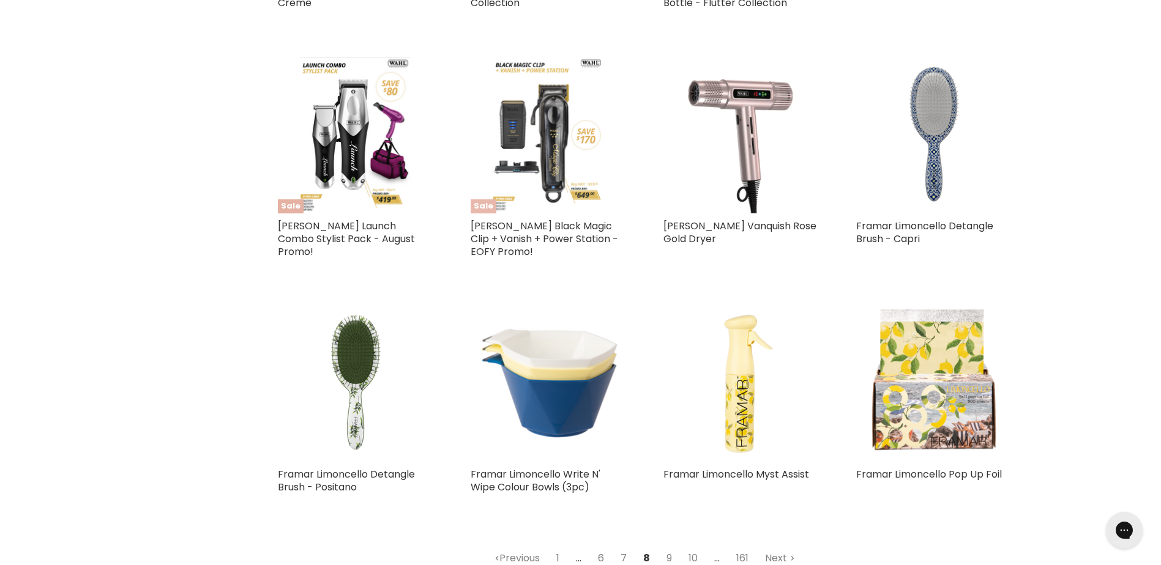
scroll to position [2764, 0]
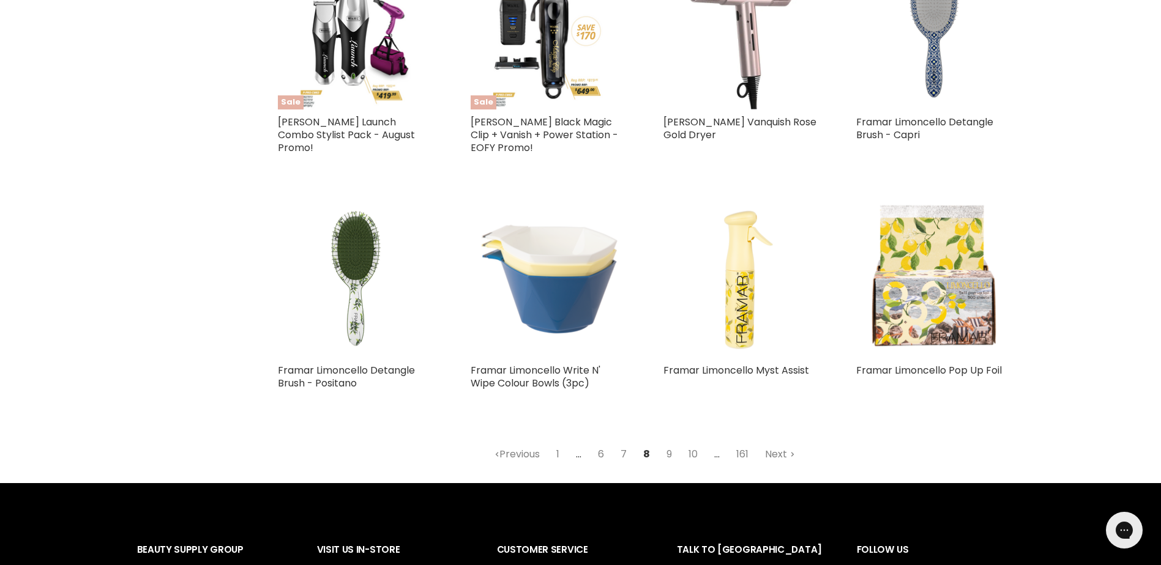
click at [542, 254] on img "Main content" at bounding box center [549, 280] width 156 height 156
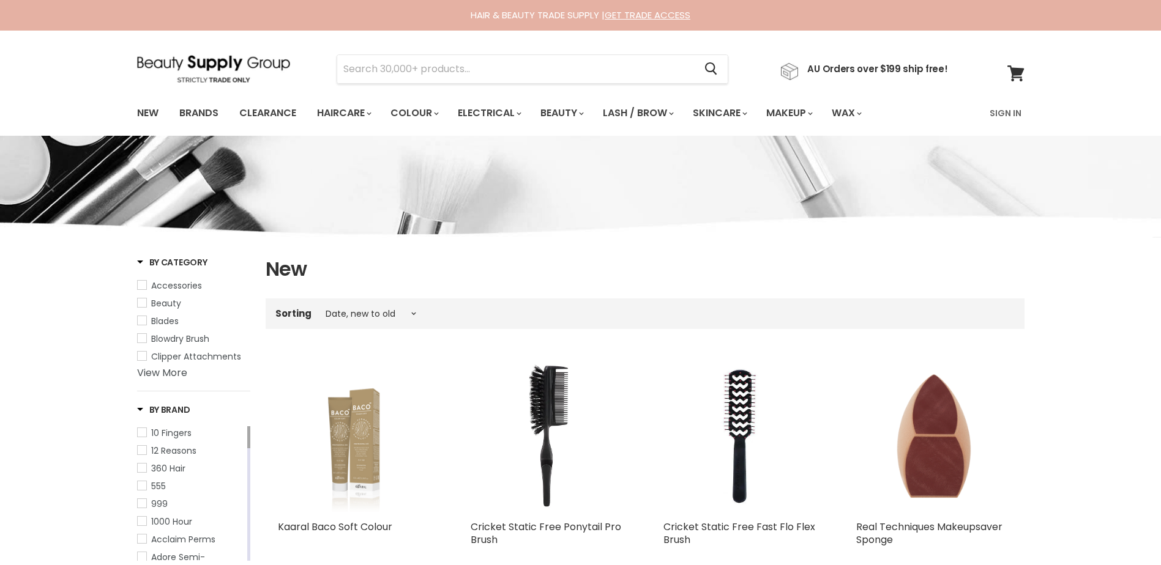
select select "created-descending"
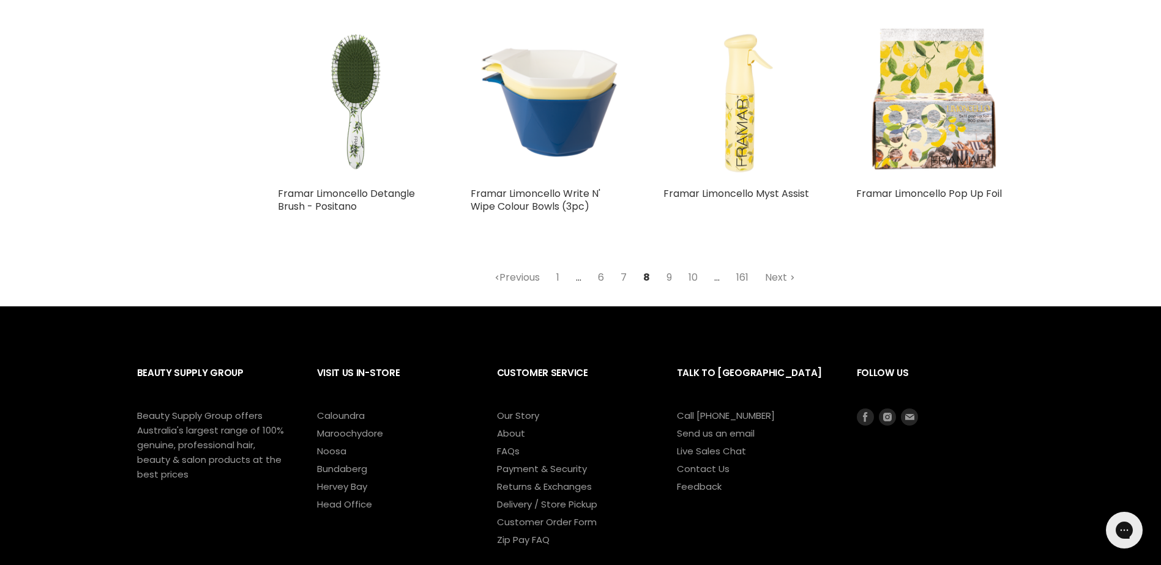
click at [742, 128] on img "Main content" at bounding box center [741, 103] width 156 height 156
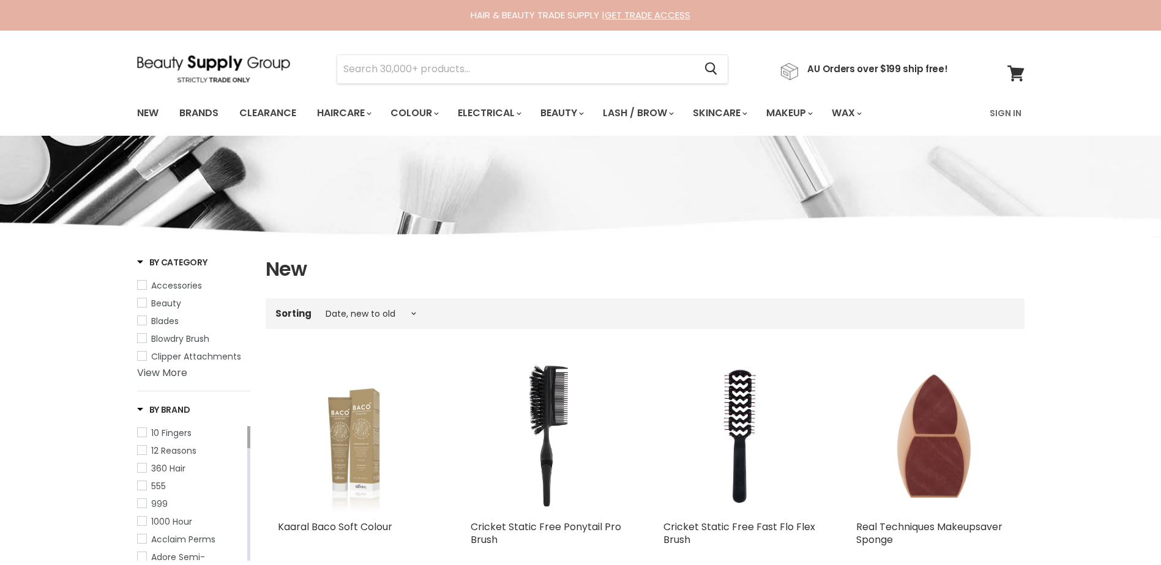
select select "created-descending"
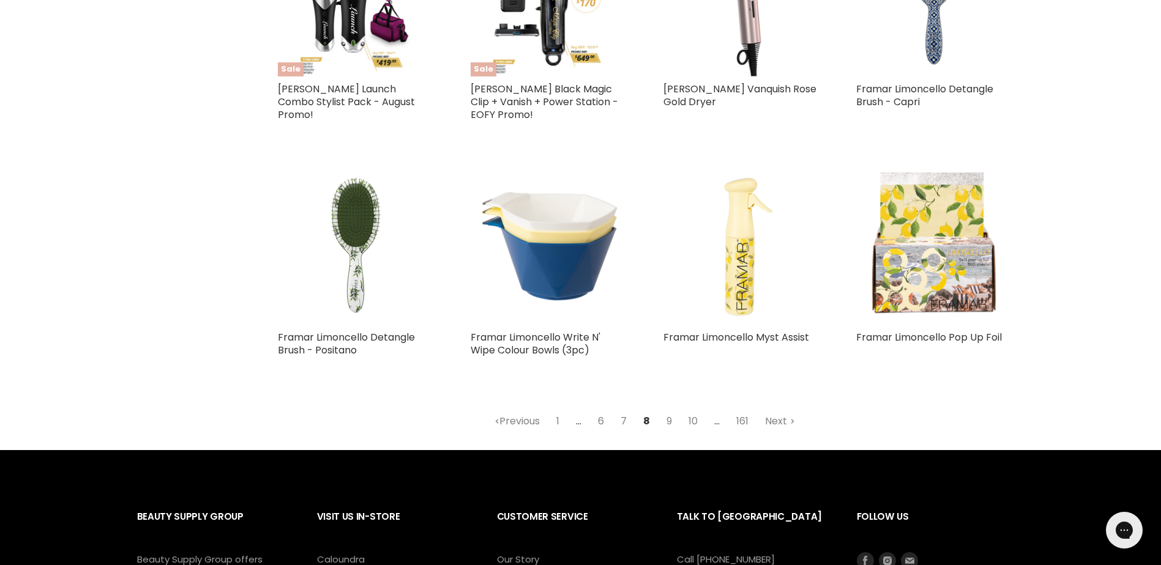
scroll to position [2768, 0]
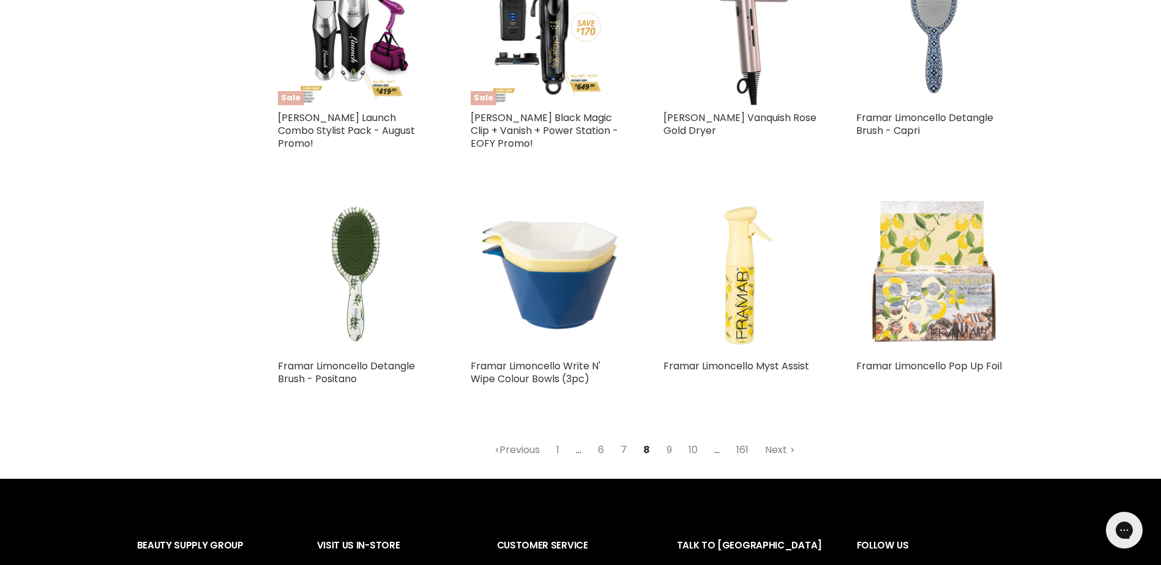
click at [932, 282] on img "Main content" at bounding box center [934, 276] width 156 height 156
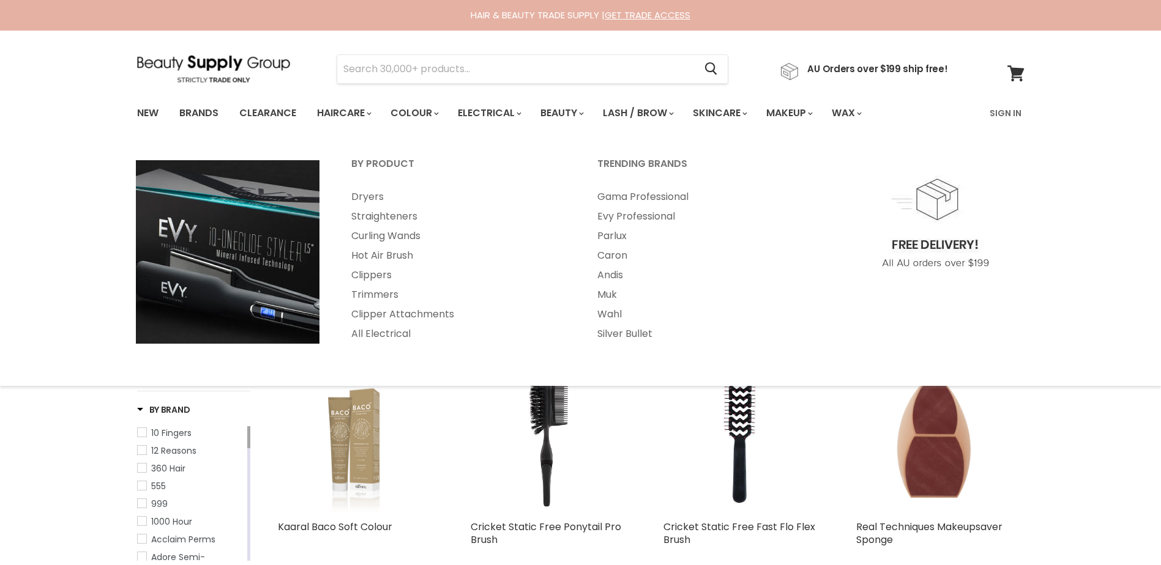
select select "created-descending"
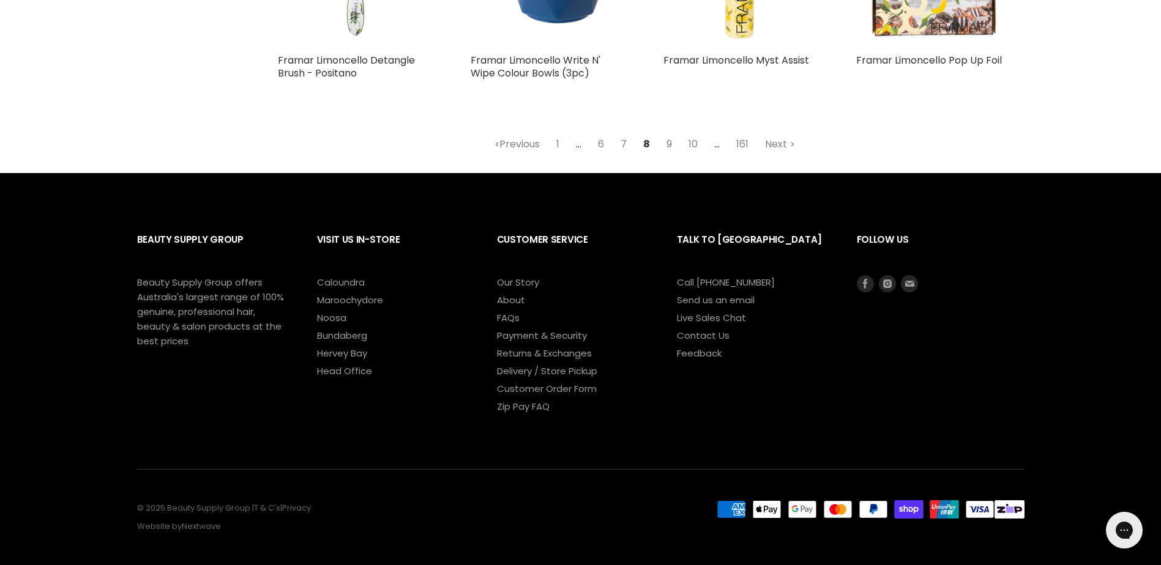
click at [668, 133] on link "9" at bounding box center [669, 144] width 19 height 22
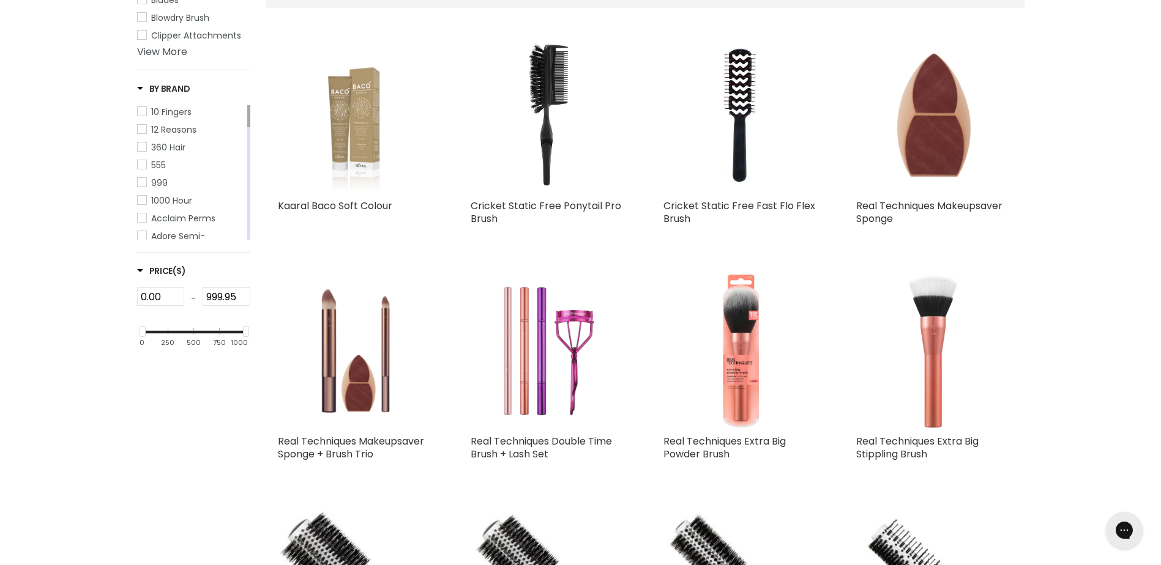
select select "created-descending"
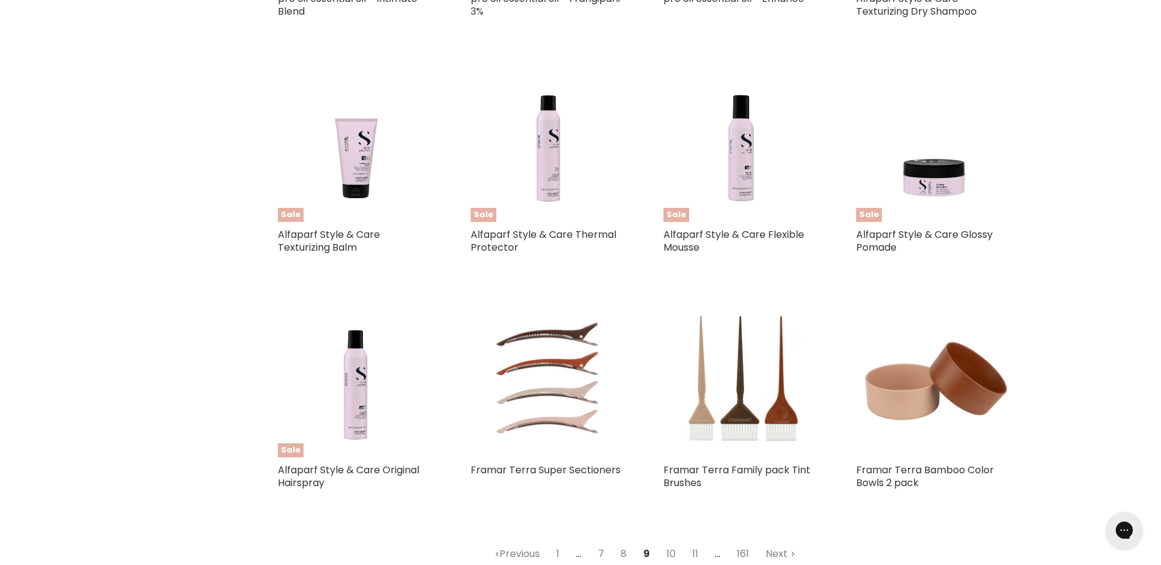
scroll to position [2886, 0]
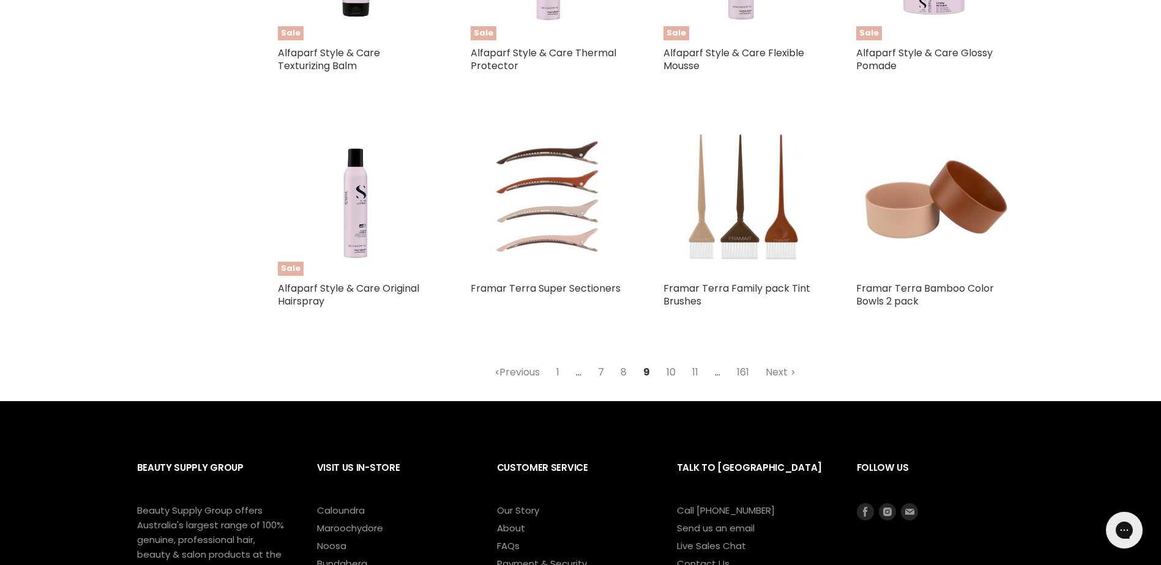
click at [676, 384] on link "10" at bounding box center [671, 373] width 23 height 22
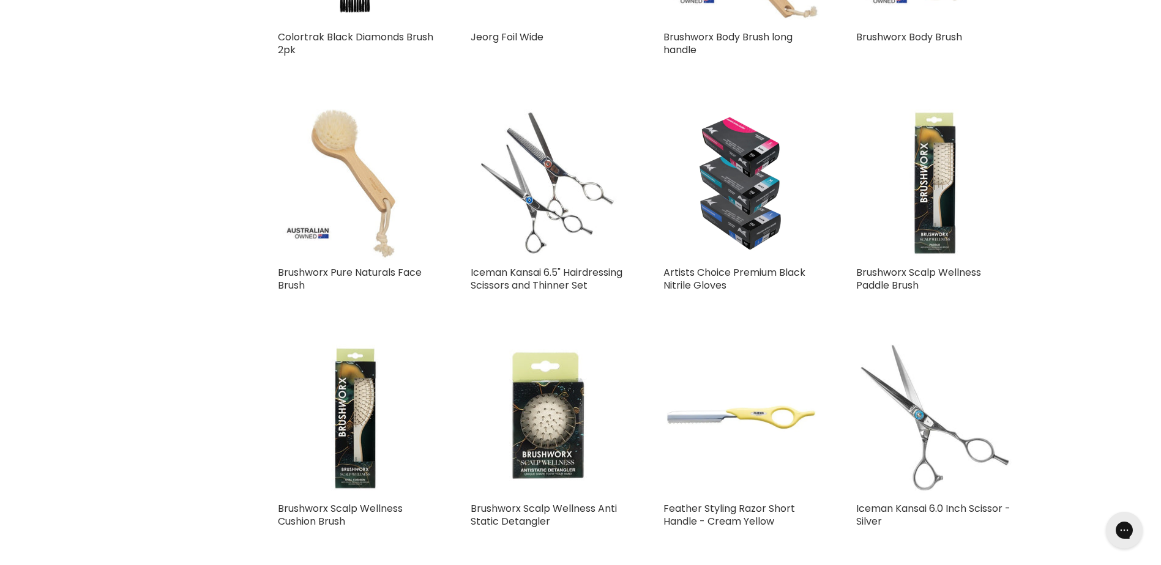
select select "created-descending"
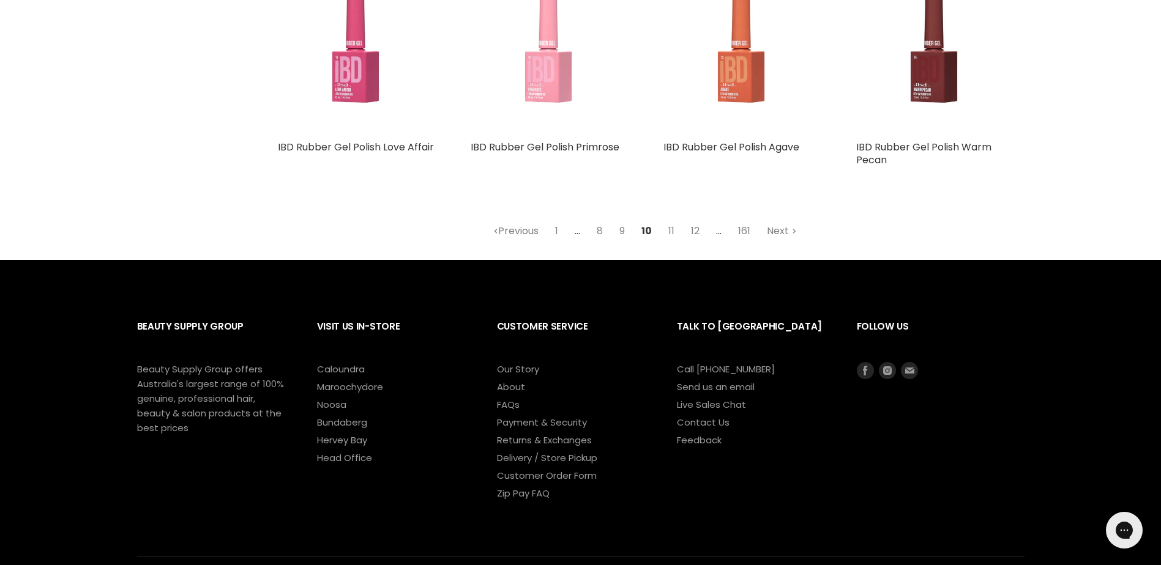
scroll to position [2947, 0]
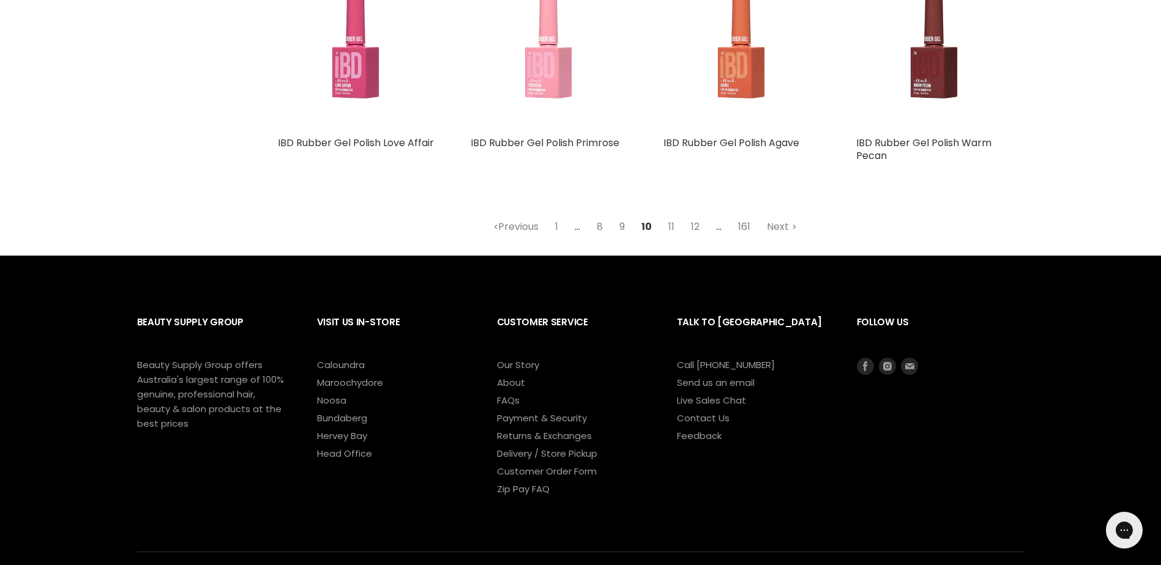
click at [624, 229] on link "9" at bounding box center [622, 227] width 19 height 22
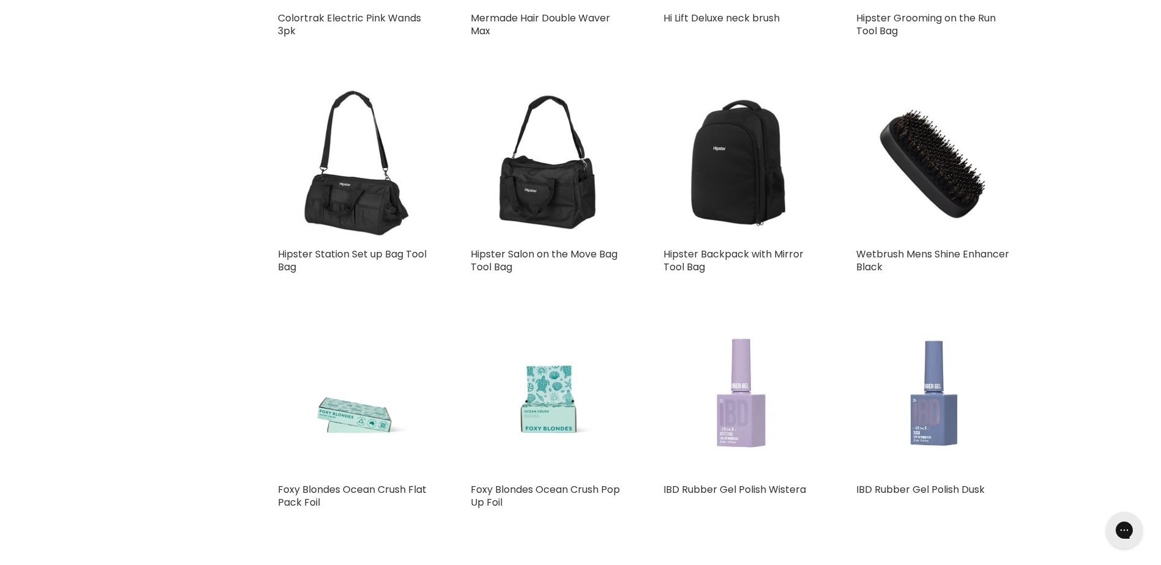
select select "created-descending"
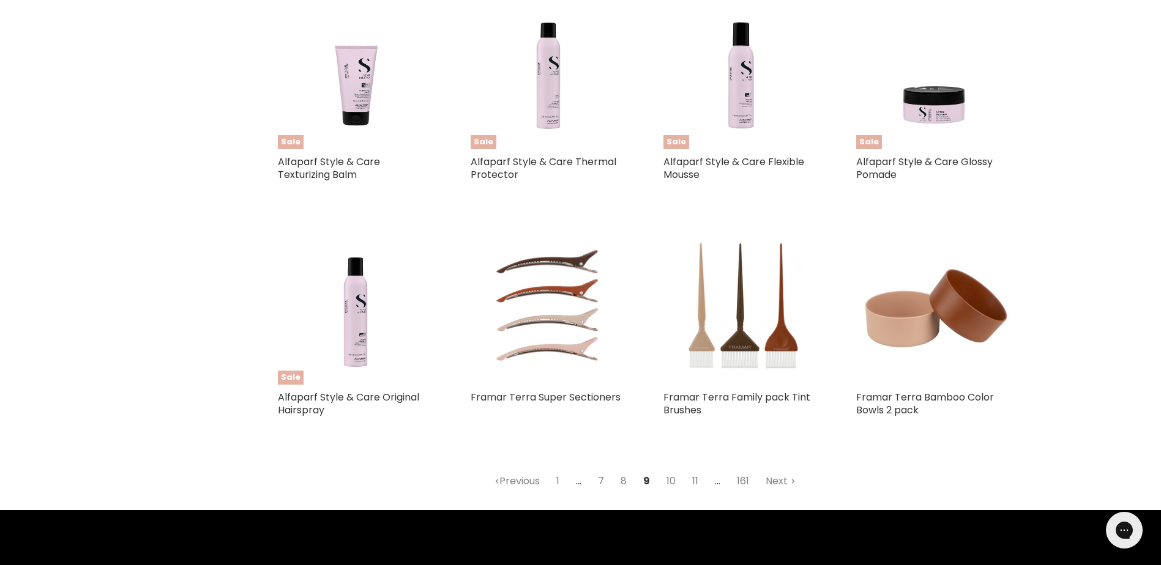
scroll to position [2825, 0]
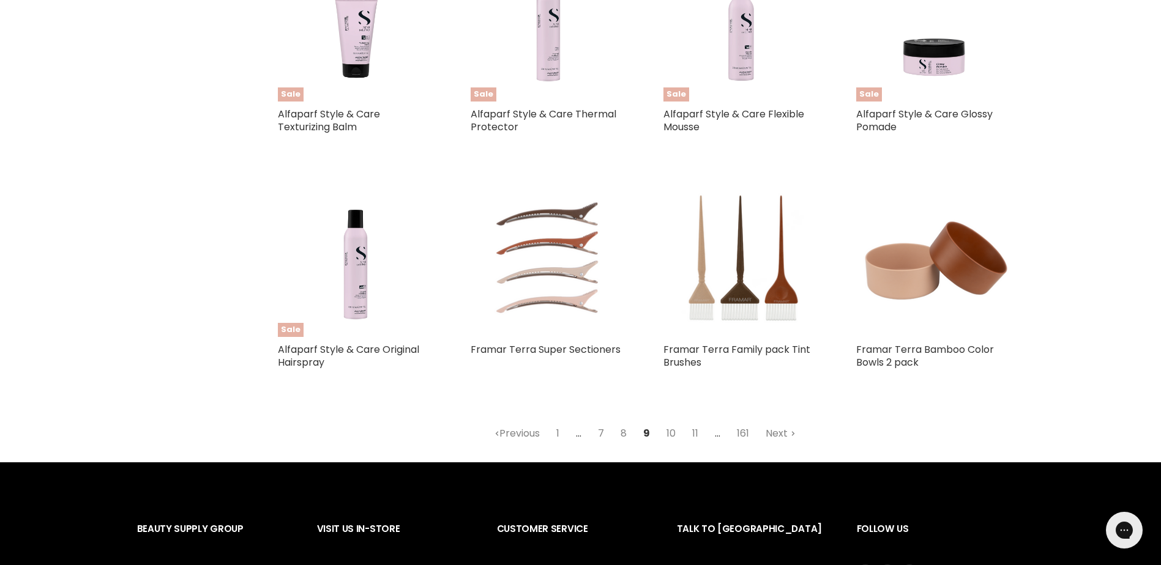
drag, startPoint x: 566, startPoint y: 261, endPoint x: 554, endPoint y: 255, distance: 13.4
click at [554, 255] on img "Main content" at bounding box center [549, 259] width 156 height 156
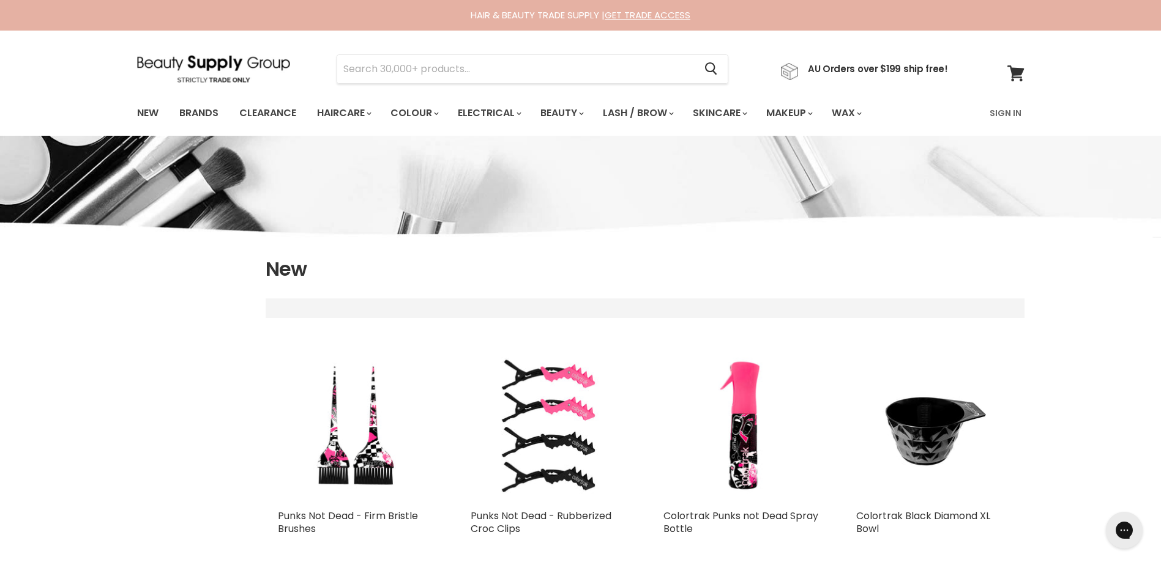
select select "created-descending"
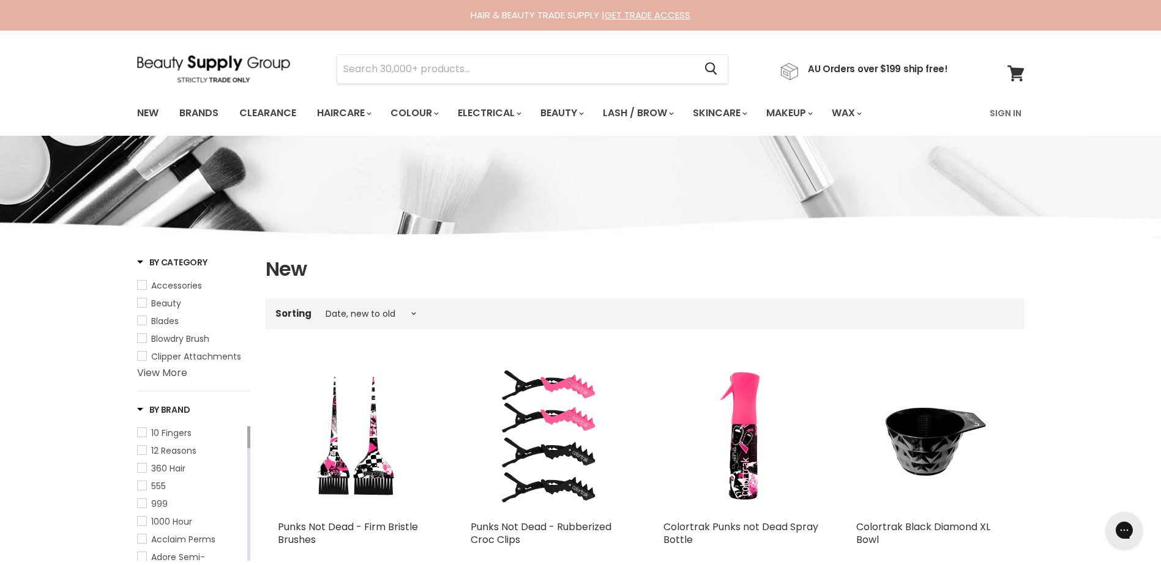
scroll to position [3007, 0]
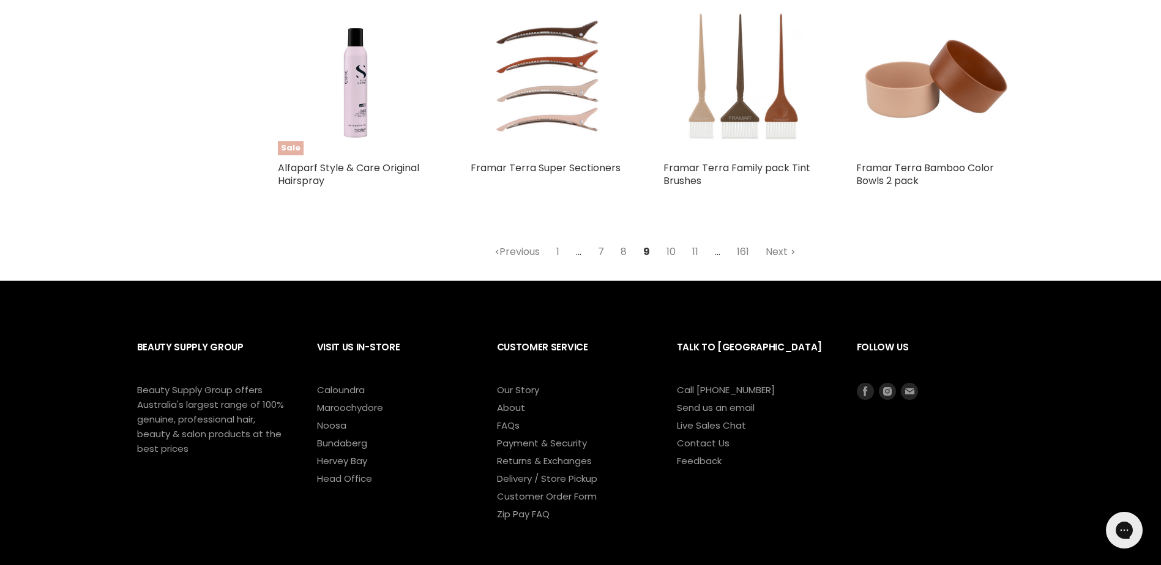
click at [764, 119] on img "Main content" at bounding box center [741, 77] width 156 height 156
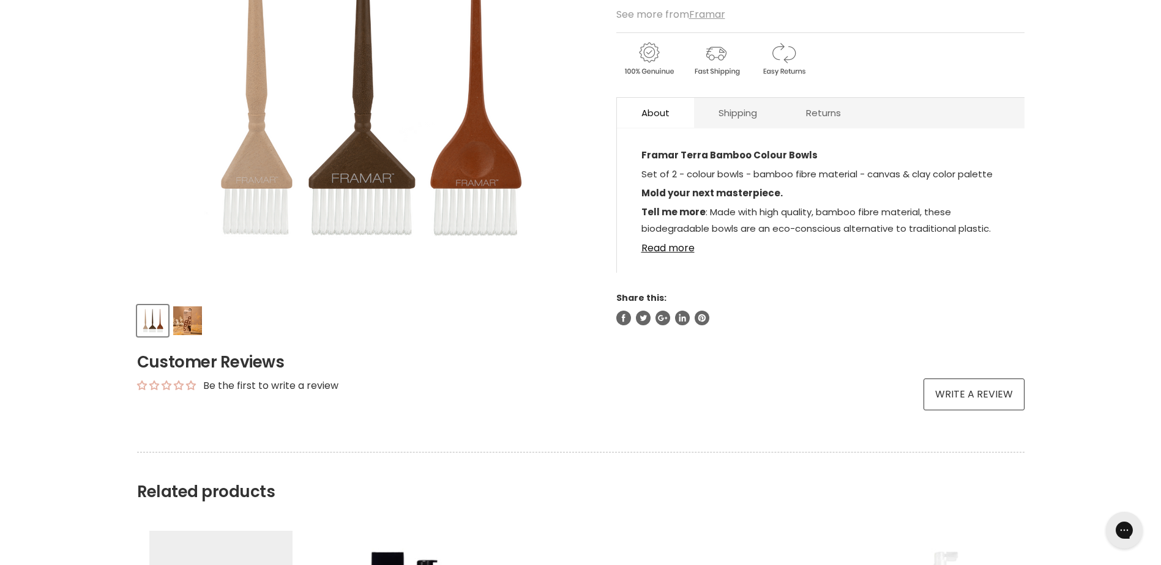
scroll to position [61, 0]
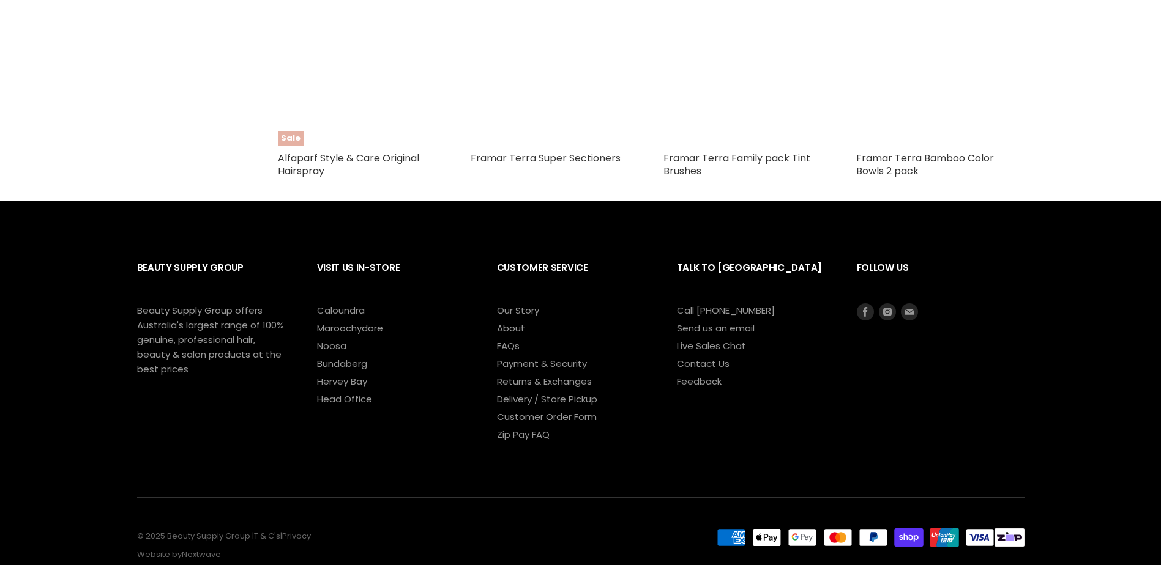
select select "created-descending"
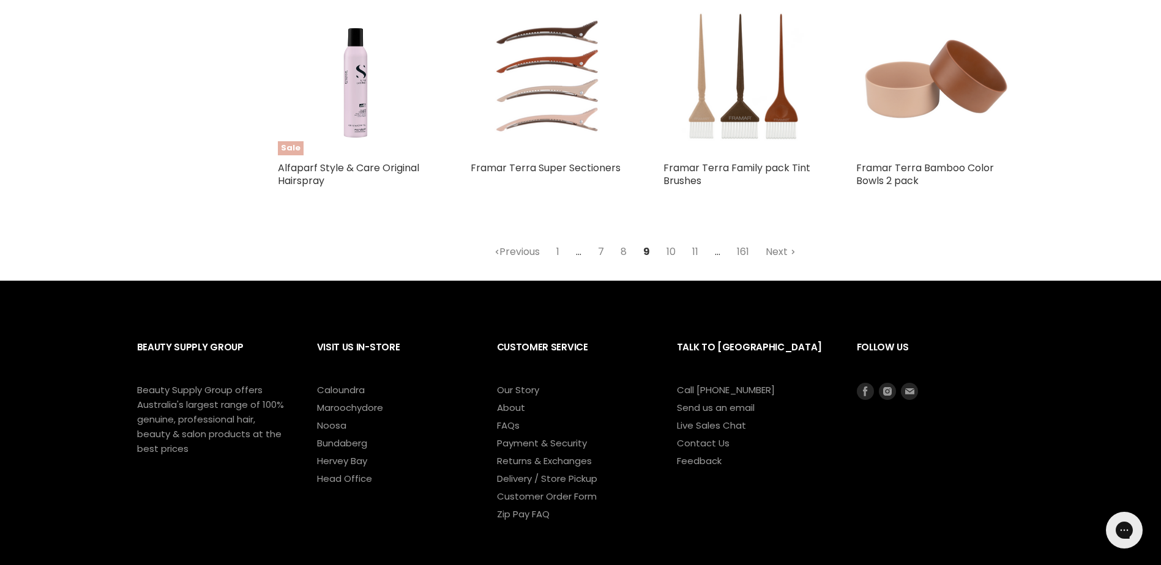
click at [965, 118] on img "Main content" at bounding box center [934, 77] width 156 height 156
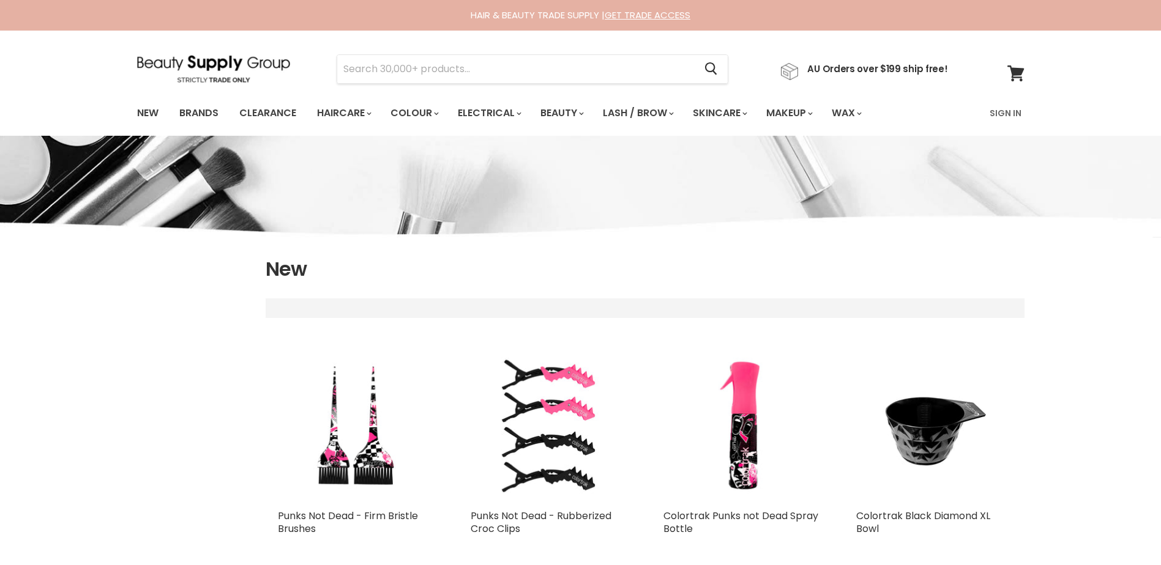
select select "created-descending"
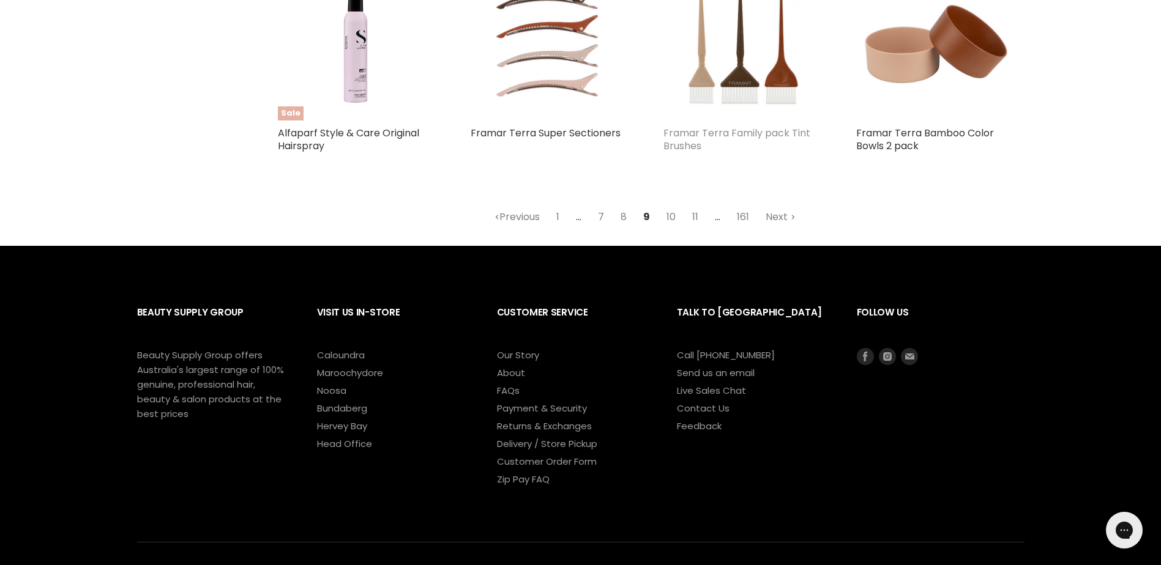
scroll to position [2834, 0]
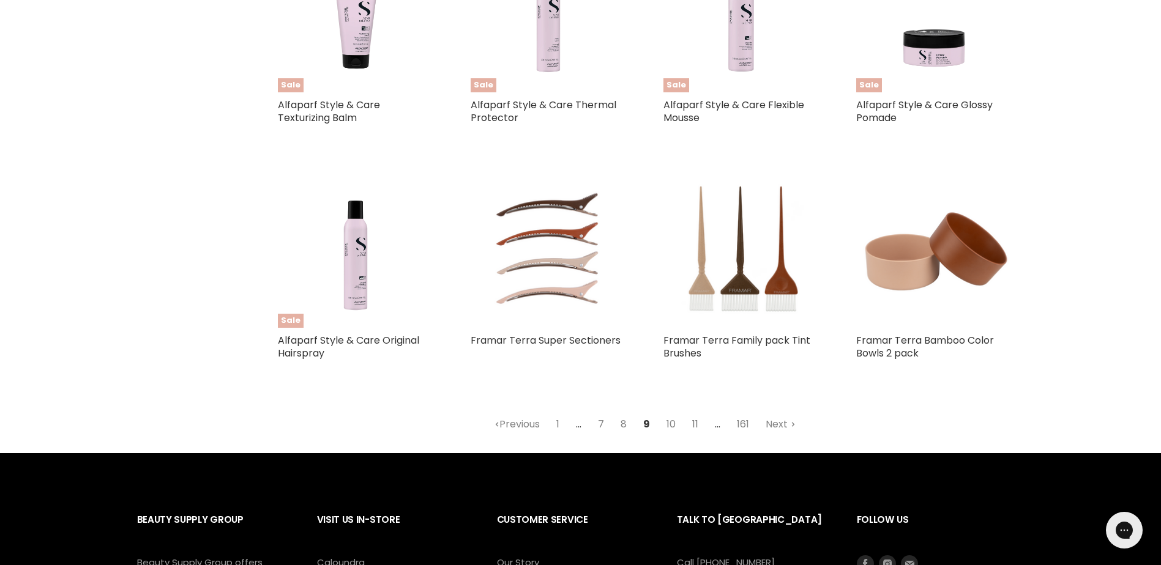
click at [696, 436] on link "11" at bounding box center [695, 425] width 20 height 22
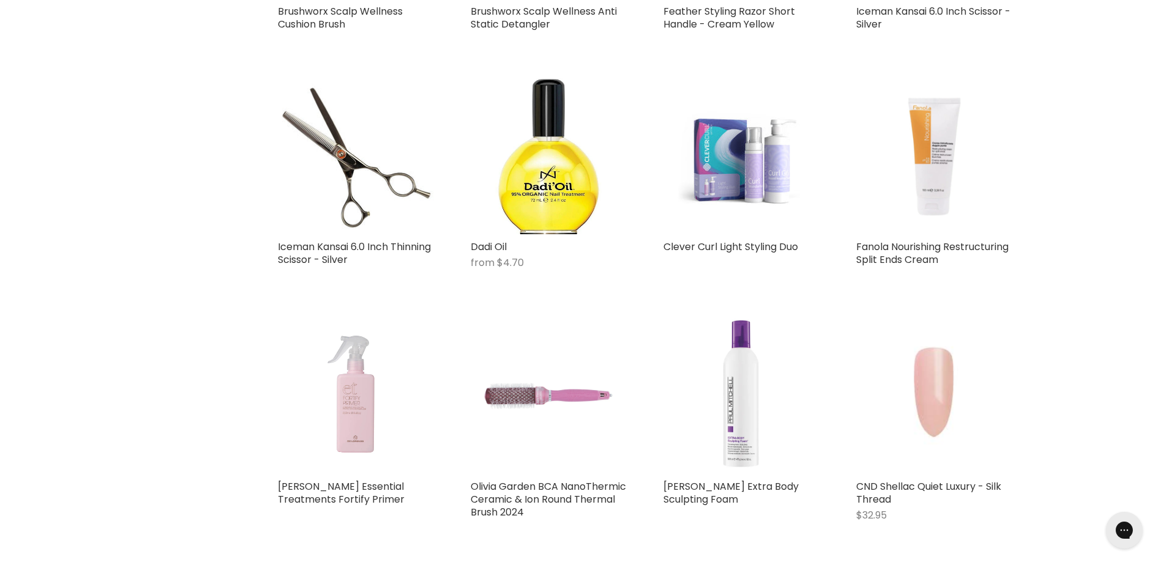
select select "created-descending"
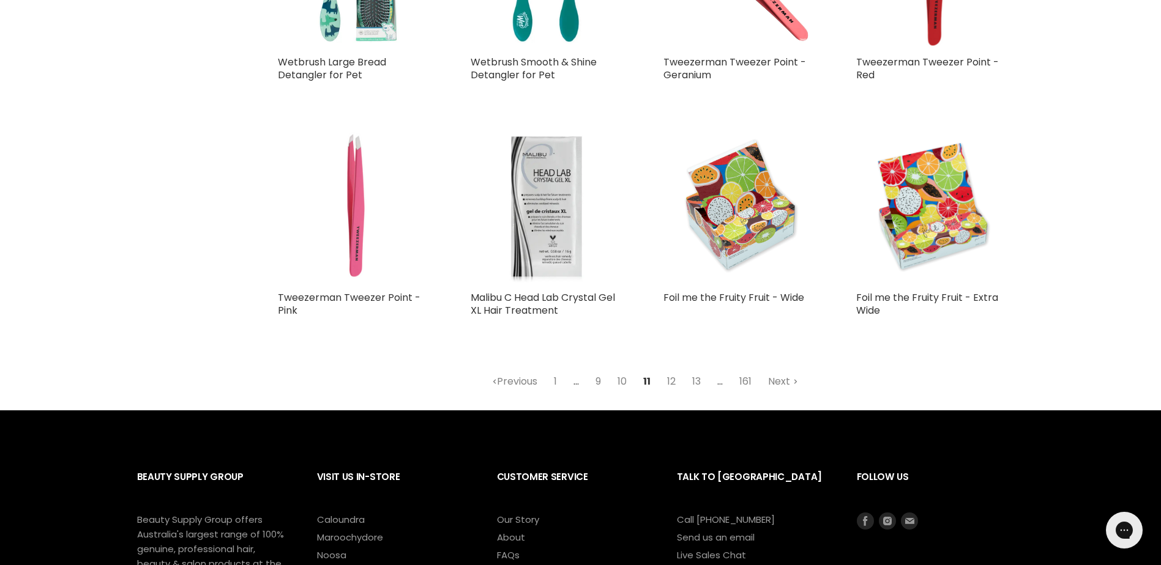
scroll to position [2947, 0]
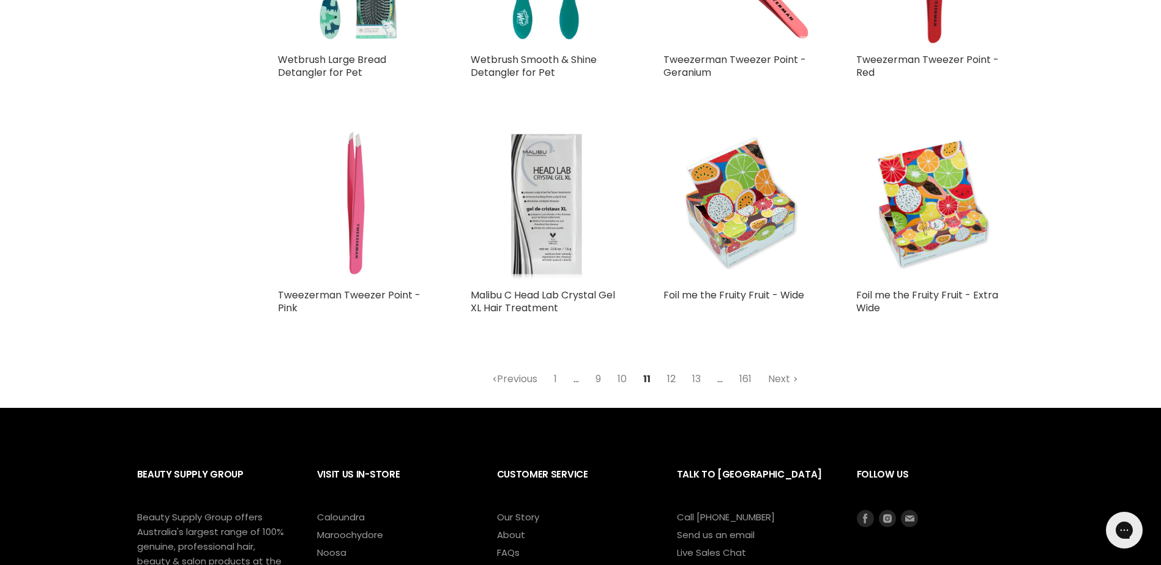
click at [669, 368] on link "12" at bounding box center [671, 379] width 22 height 22
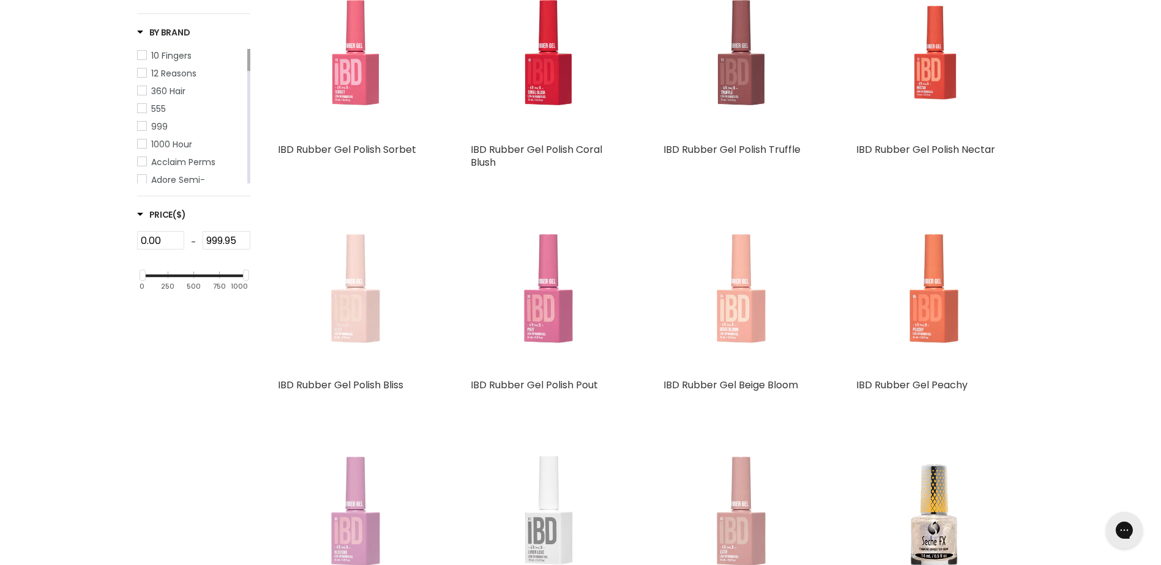
select select "created-descending"
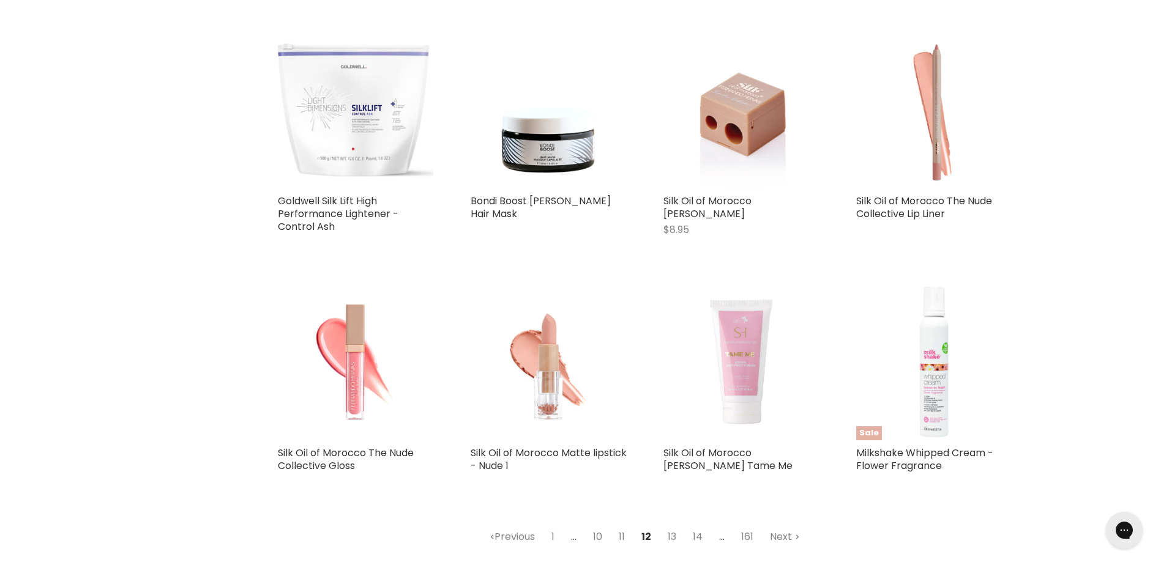
scroll to position [3070, 0]
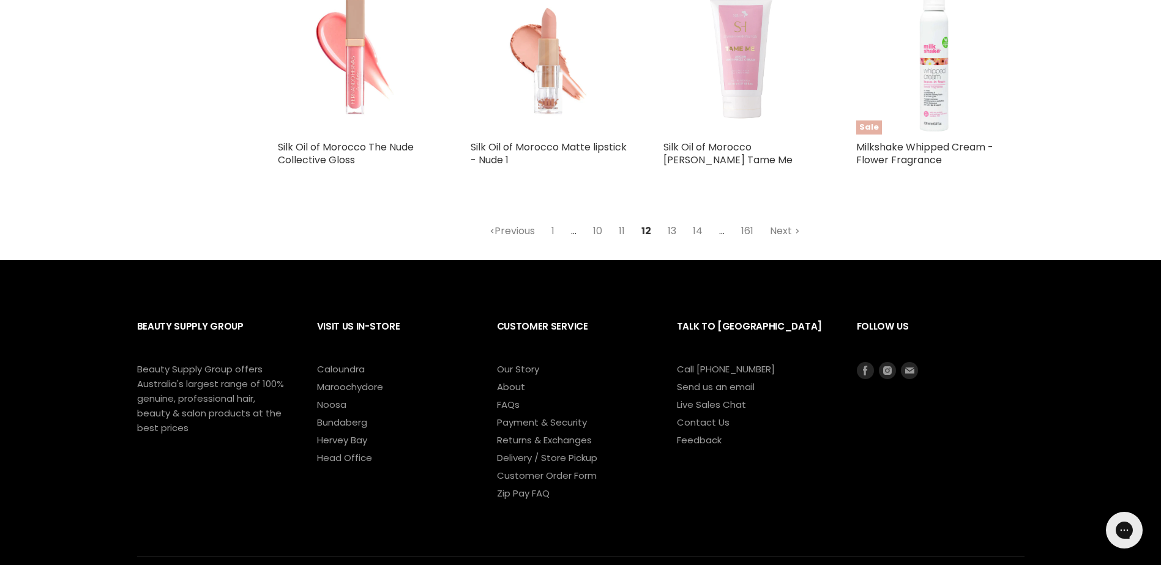
click at [674, 231] on link "13" at bounding box center [672, 231] width 22 height 22
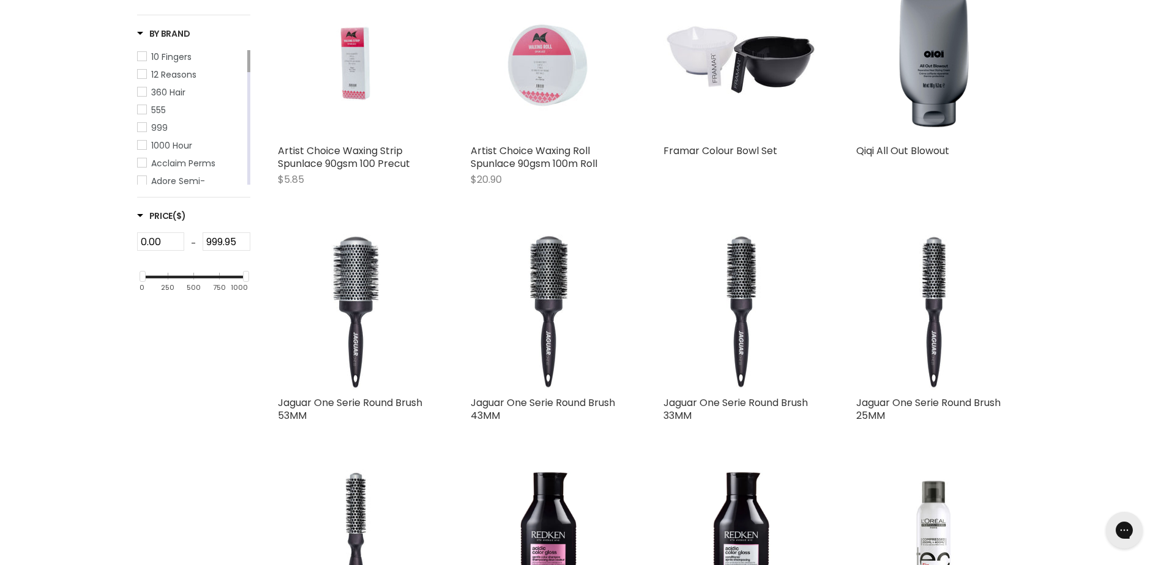
select select "created-descending"
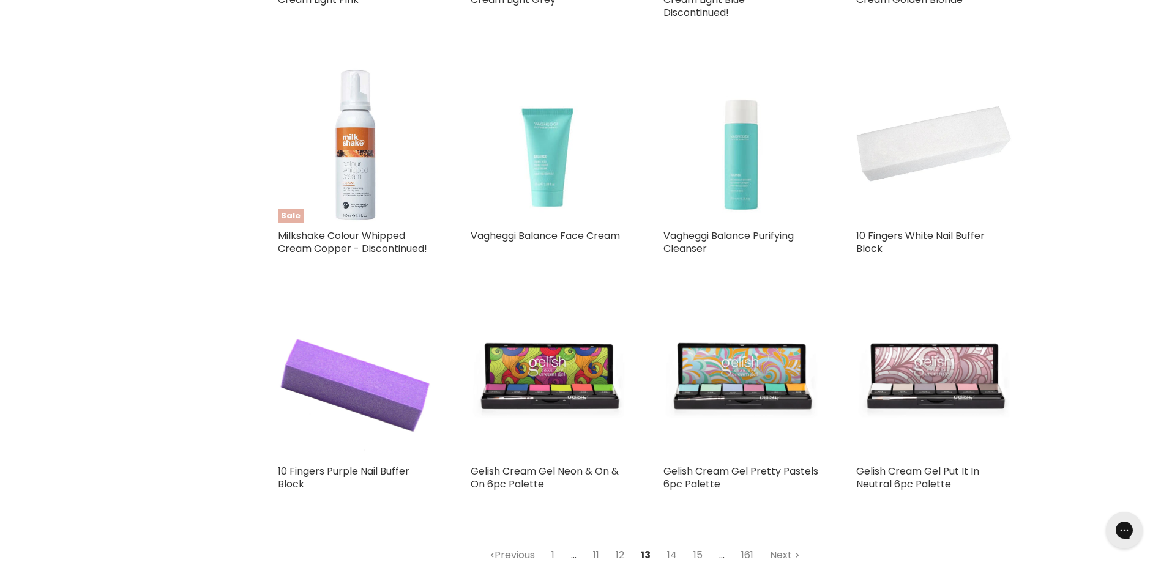
scroll to position [2825, 0]
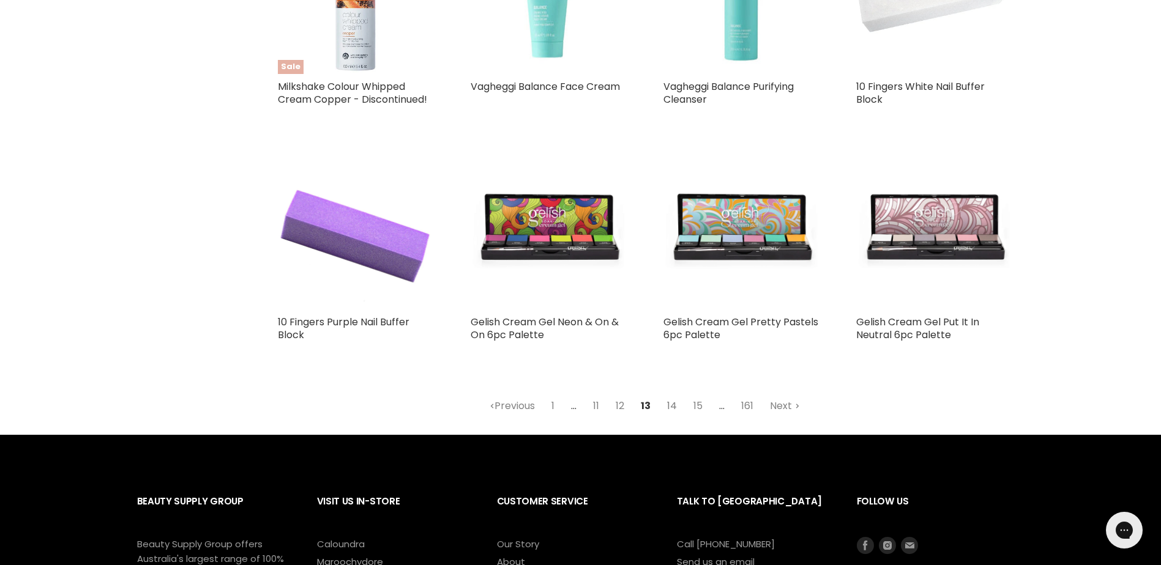
click at [672, 395] on link "14" at bounding box center [671, 406] width 23 height 22
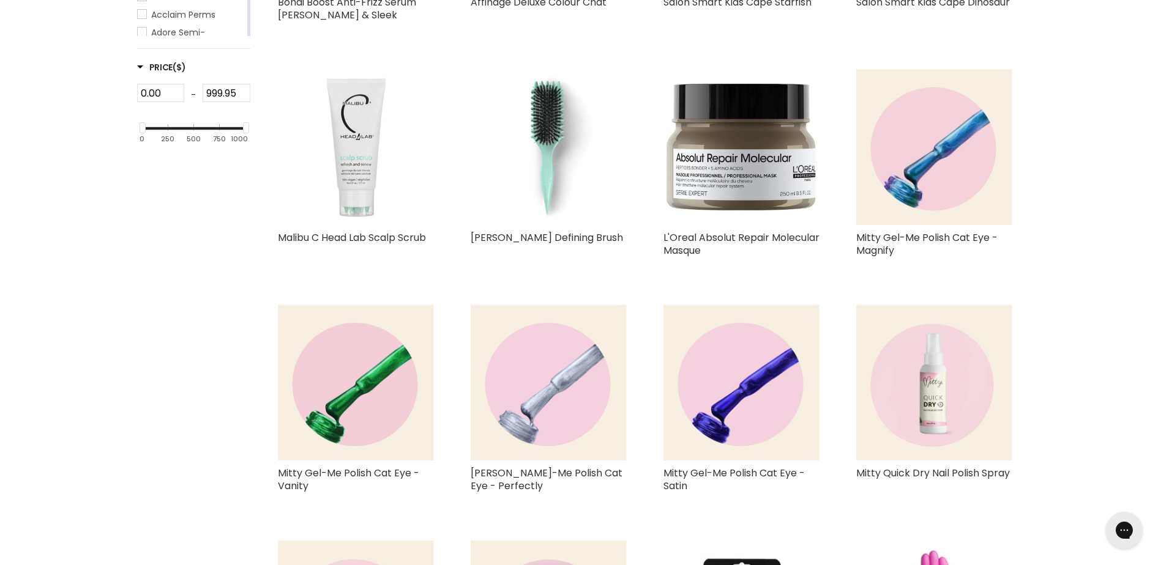
select select "created-descending"
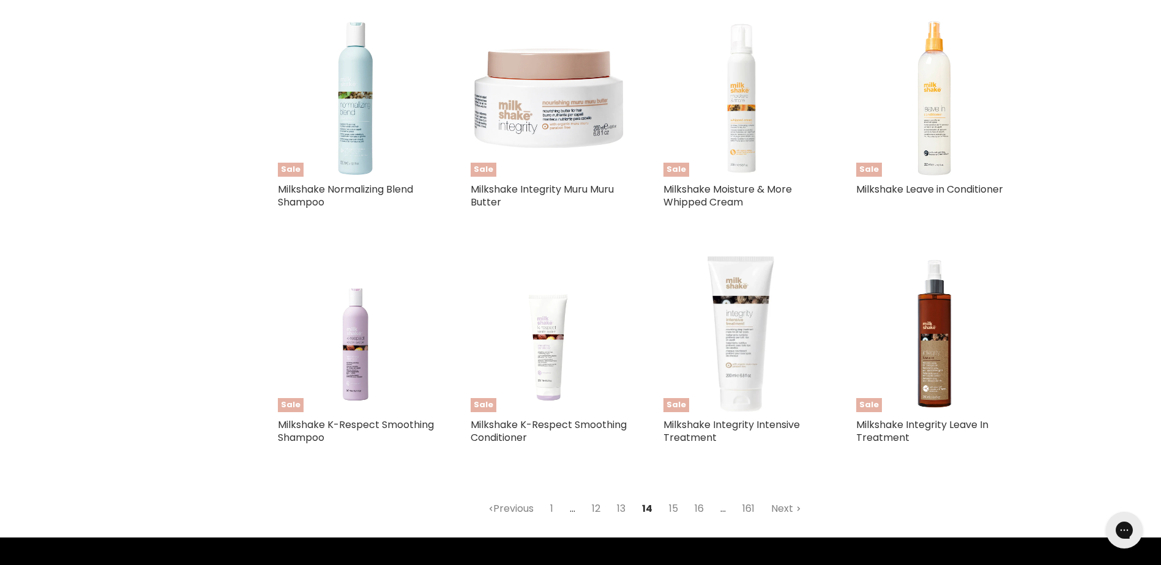
scroll to position [2886, 0]
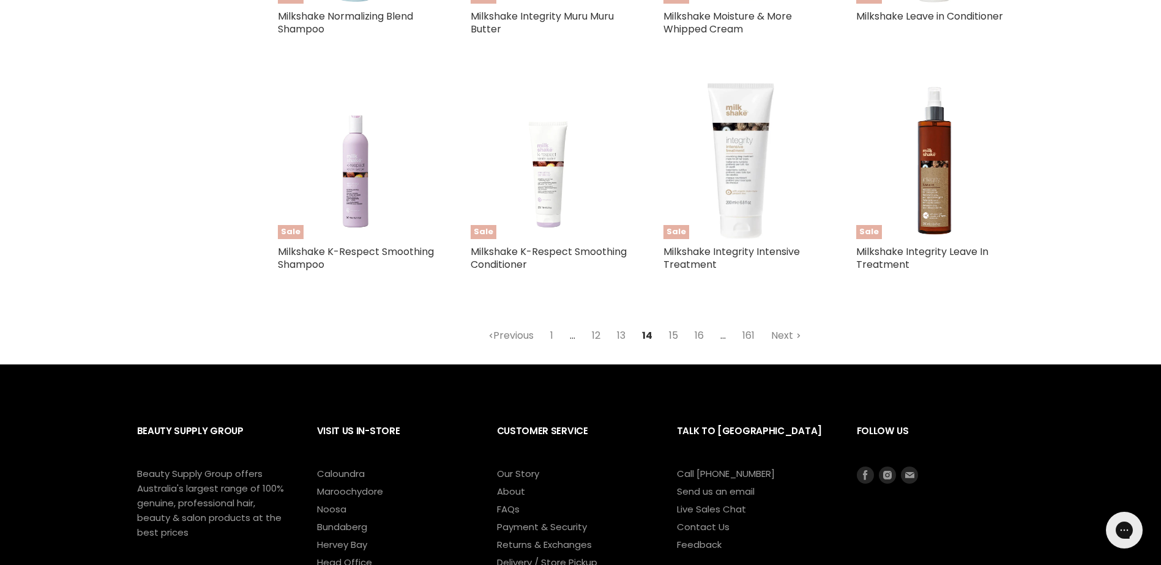
click at [675, 334] on link "15" at bounding box center [673, 336] width 23 height 22
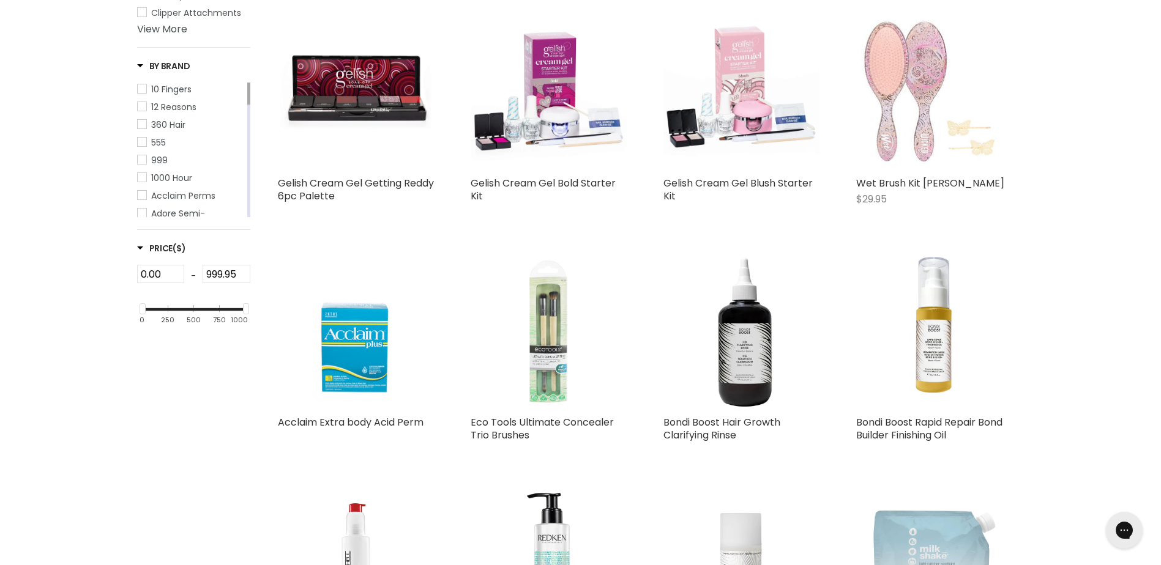
select select "created-descending"
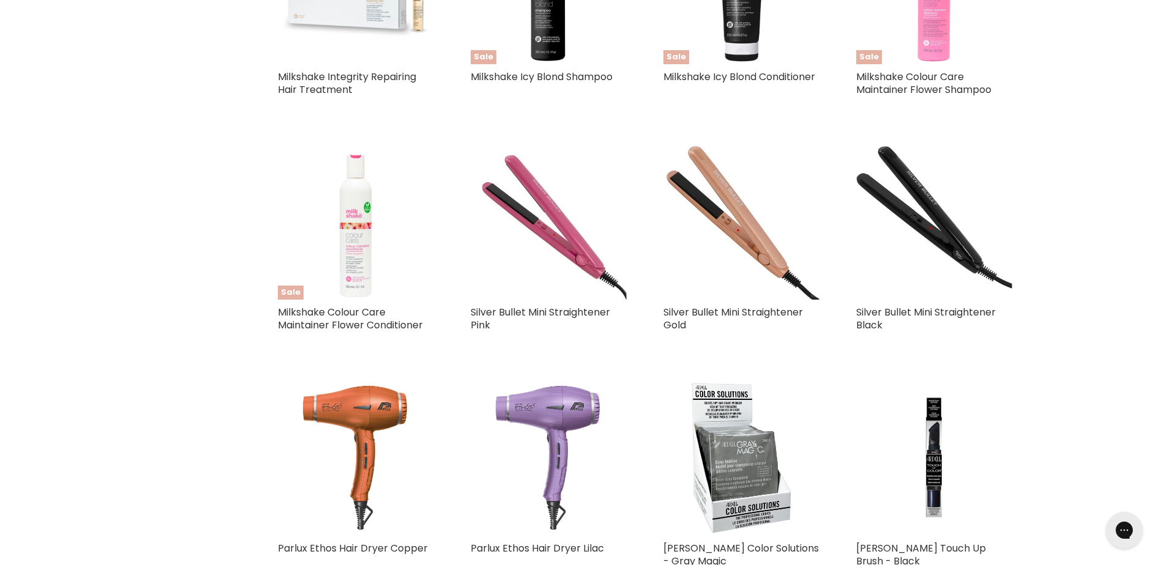
scroll to position [2152, 0]
